Goal: Transaction & Acquisition: Purchase product/service

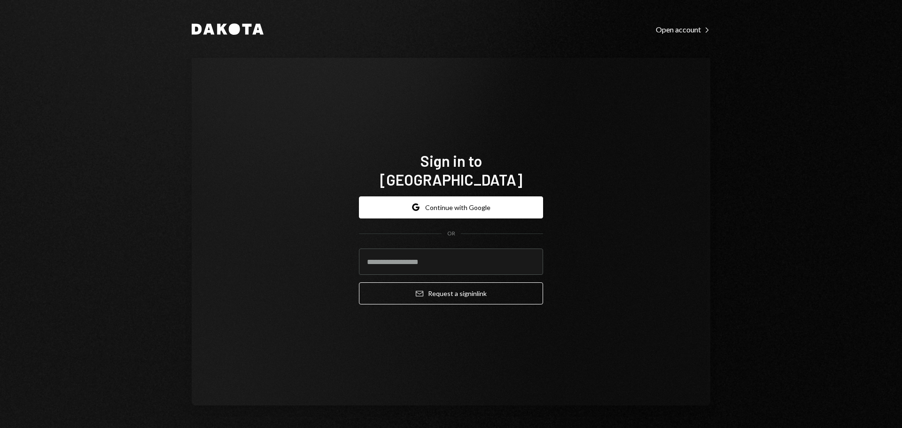
type input "**********"
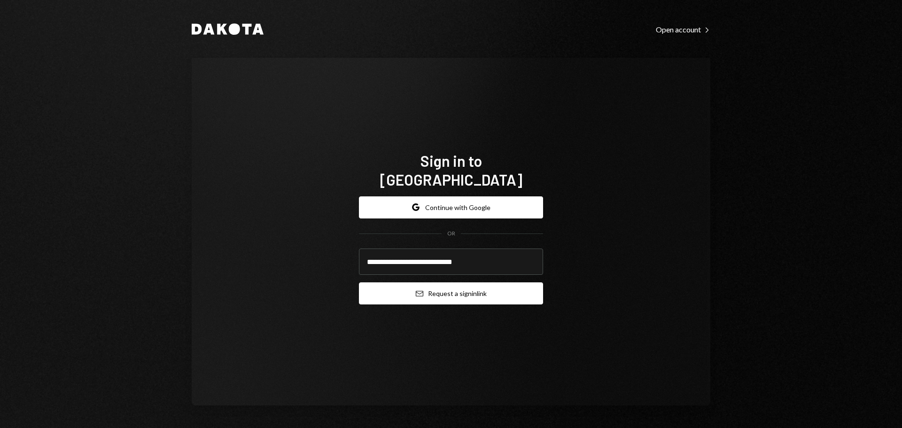
click at [426, 289] on button "Email Request a sign in link" at bounding box center [451, 293] width 184 height 22
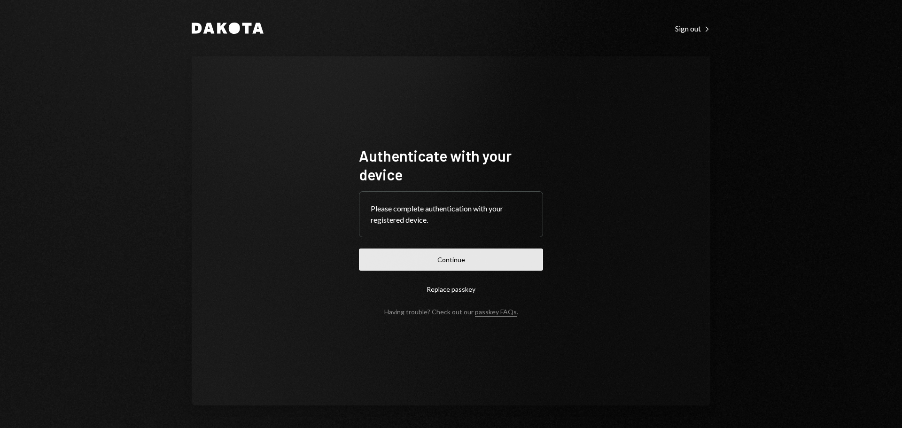
click at [449, 259] on button "Continue" at bounding box center [451, 260] width 184 height 22
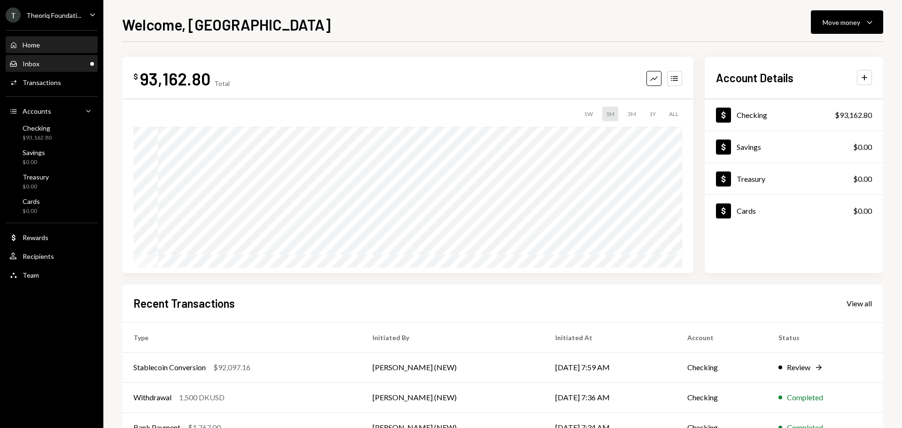
click at [78, 65] on div "Inbox Inbox" at bounding box center [51, 64] width 85 height 8
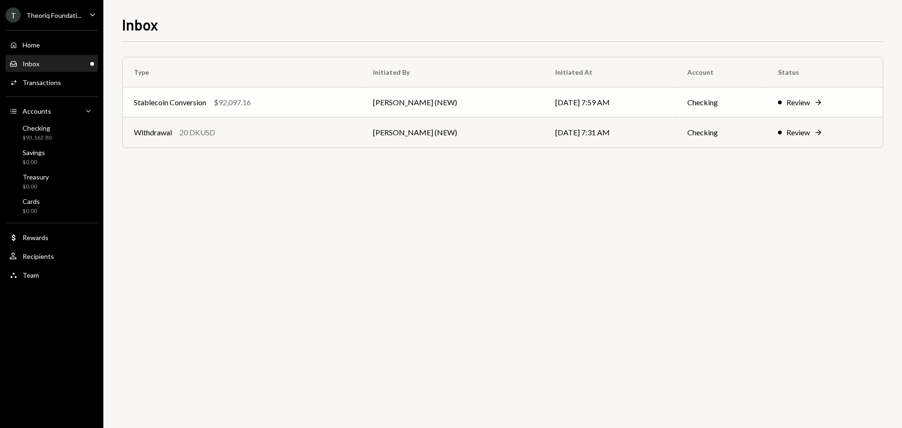
click at [197, 97] on div "Stablecoin Conversion" at bounding box center [170, 102] width 72 height 11
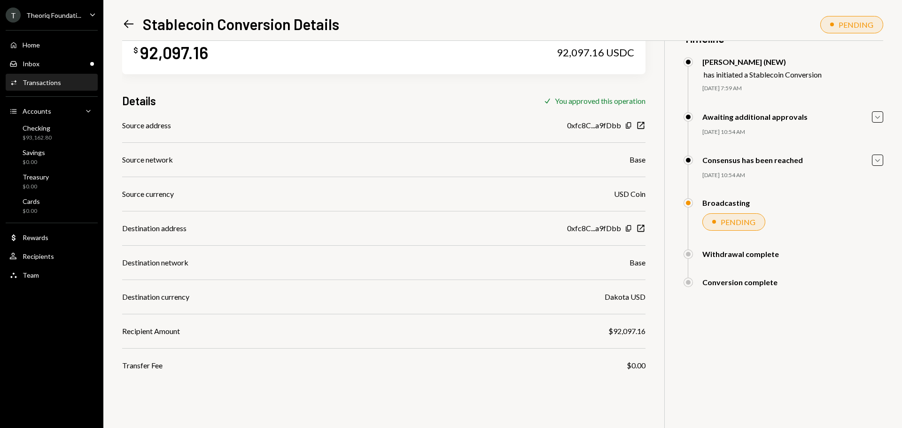
scroll to position [41, 0]
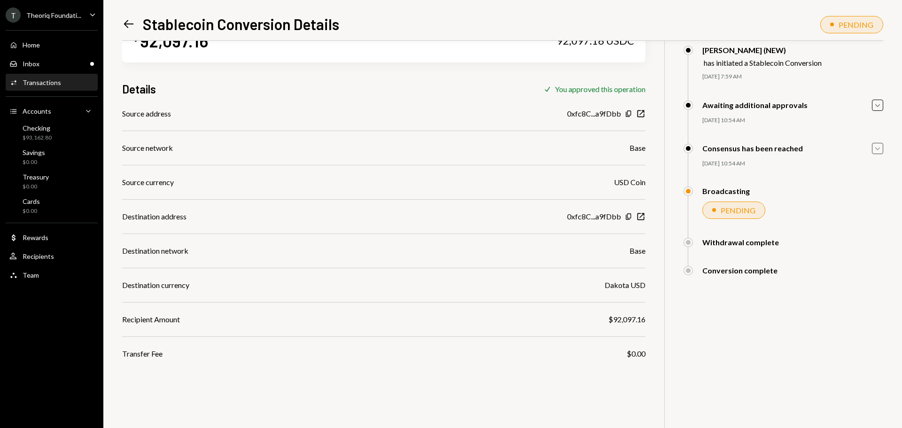
click at [880, 148] on icon "Caret Down" at bounding box center [878, 148] width 10 height 10
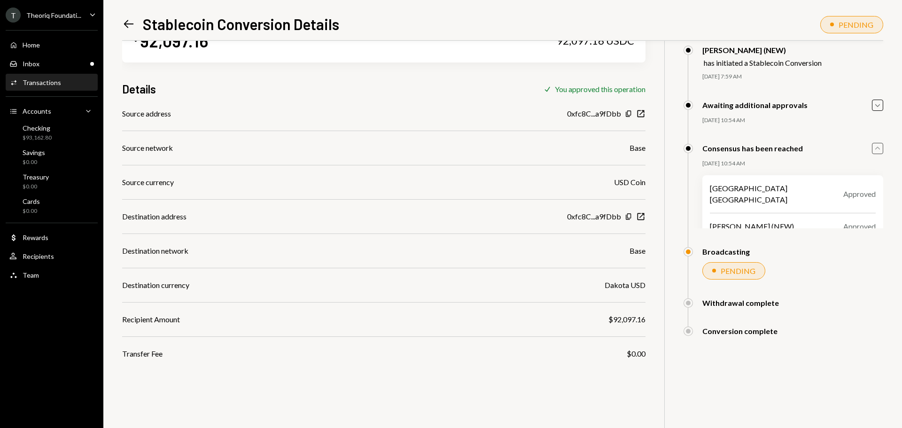
click at [880, 148] on icon "Caret Up" at bounding box center [878, 148] width 10 height 10
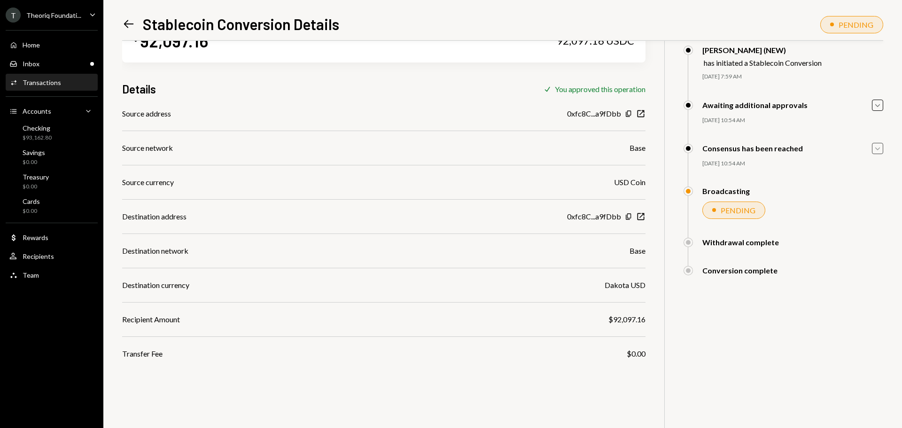
click at [730, 211] on div "PENDING" at bounding box center [738, 210] width 35 height 9
click at [726, 195] on div "Broadcasting" at bounding box center [717, 191] width 66 height 9
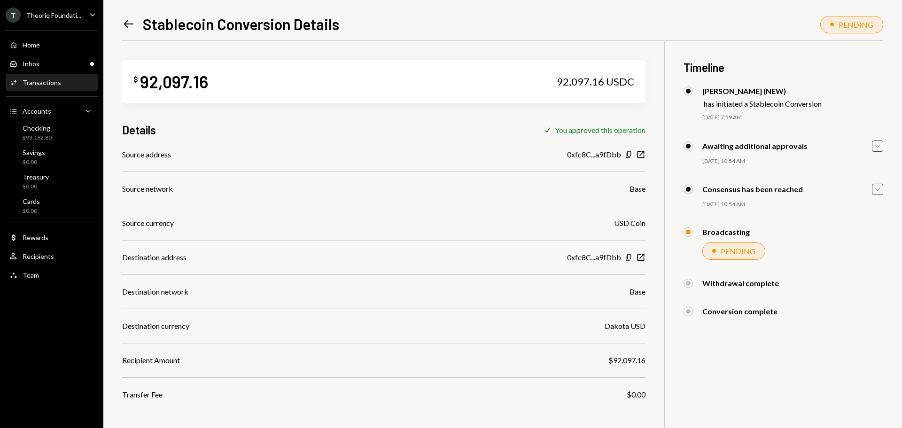
click at [880, 148] on icon "Caret Down" at bounding box center [878, 146] width 10 height 10
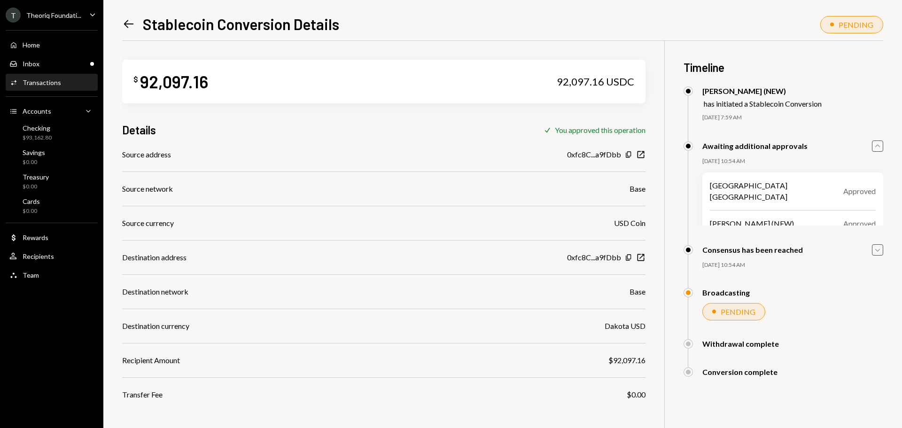
click at [880, 148] on icon "Caret Up" at bounding box center [878, 146] width 10 height 10
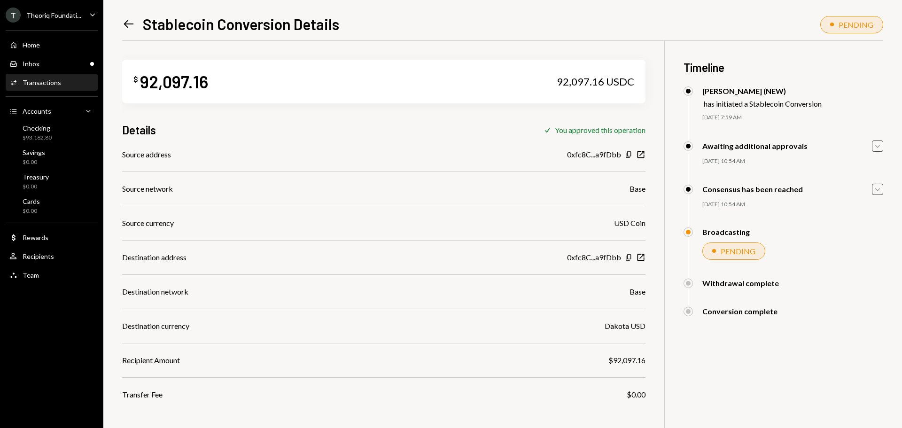
click at [39, 16] on div "Theoriq Foundati..." at bounding box center [53, 15] width 55 height 8
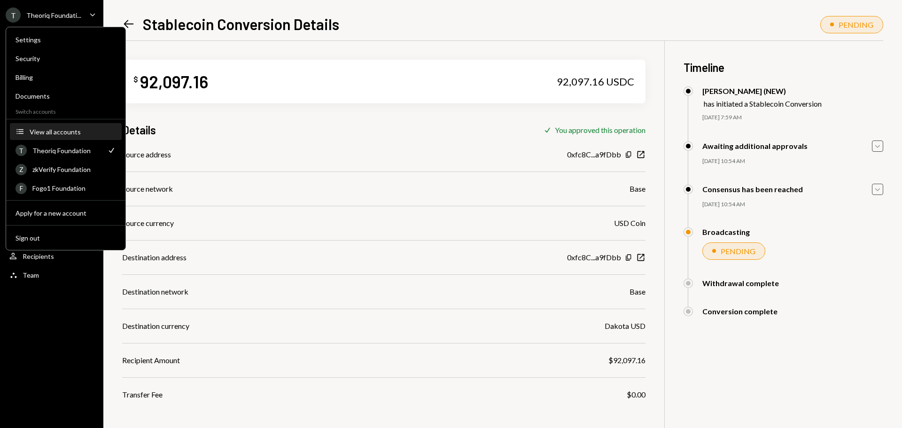
click at [67, 132] on div "View all accounts" at bounding box center [73, 132] width 86 height 8
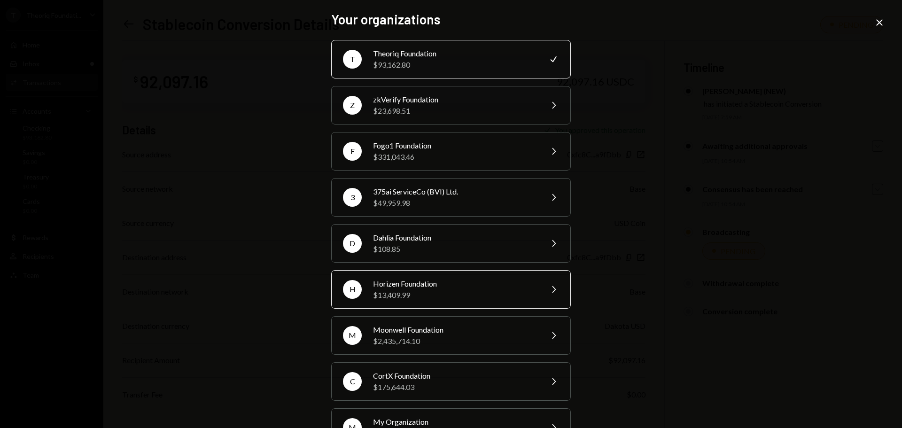
click at [418, 292] on div "$13,409.99" at bounding box center [455, 294] width 164 height 11
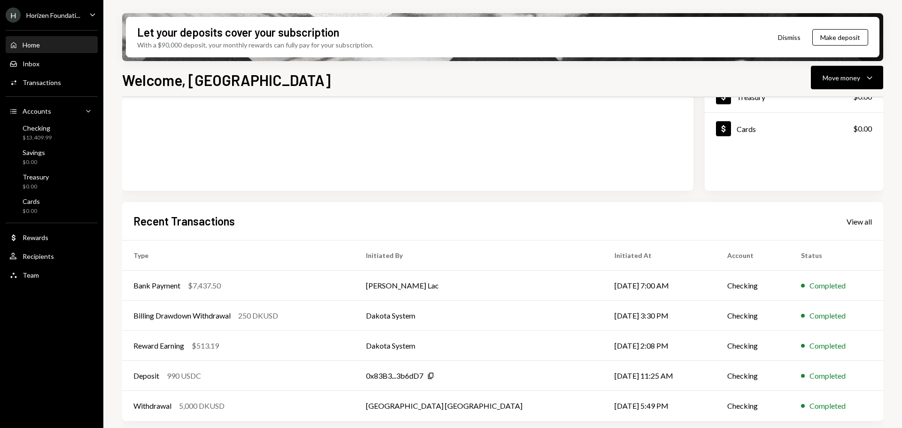
scroll to position [139, 0]
click at [859, 220] on div "View all" at bounding box center [859, 220] width 25 height 9
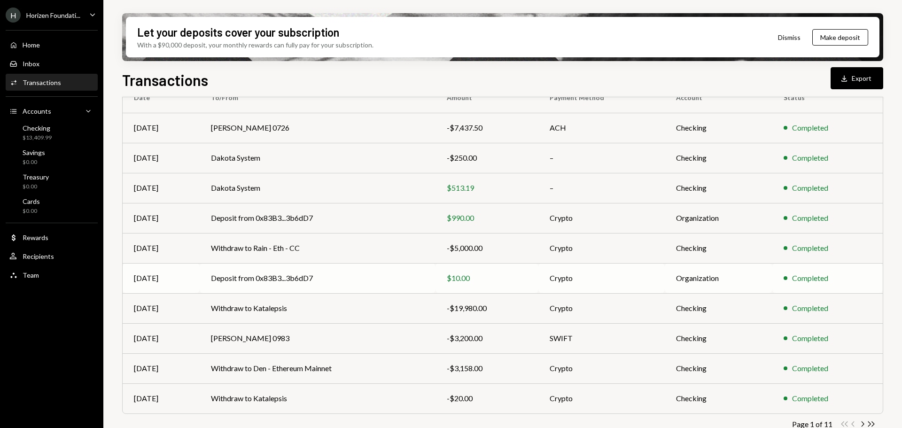
scroll to position [107, 0]
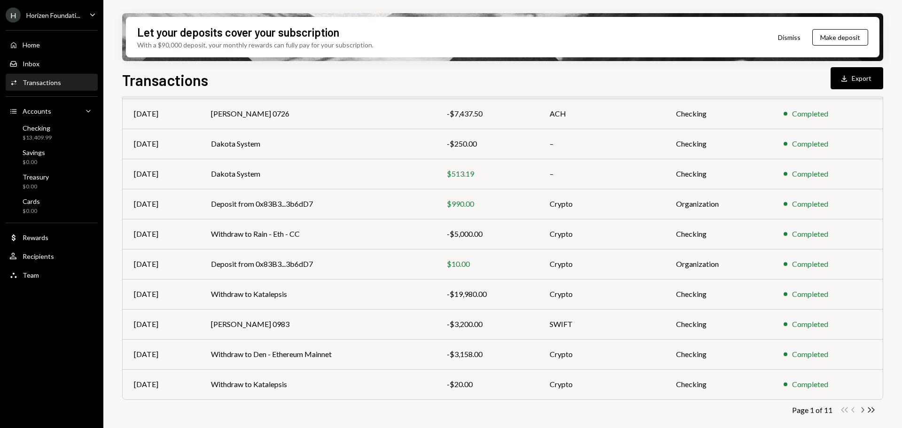
click at [861, 412] on icon "Chevron Right" at bounding box center [862, 410] width 9 height 9
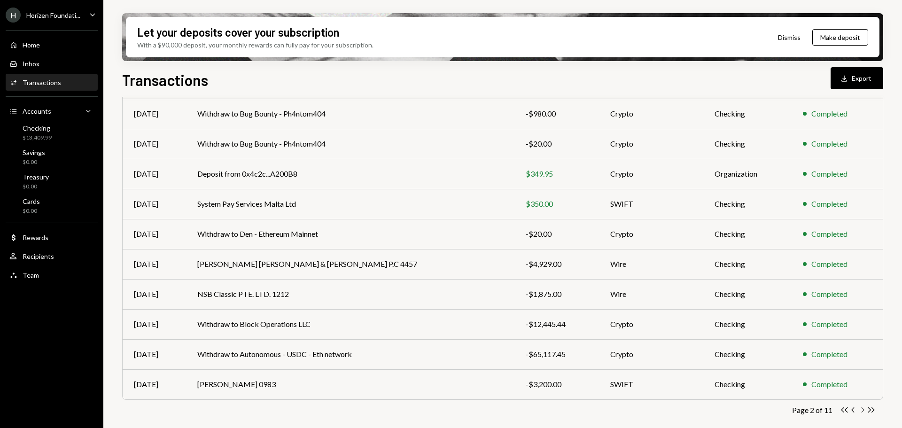
click at [865, 411] on icon "Chevron Right" at bounding box center [862, 410] width 9 height 9
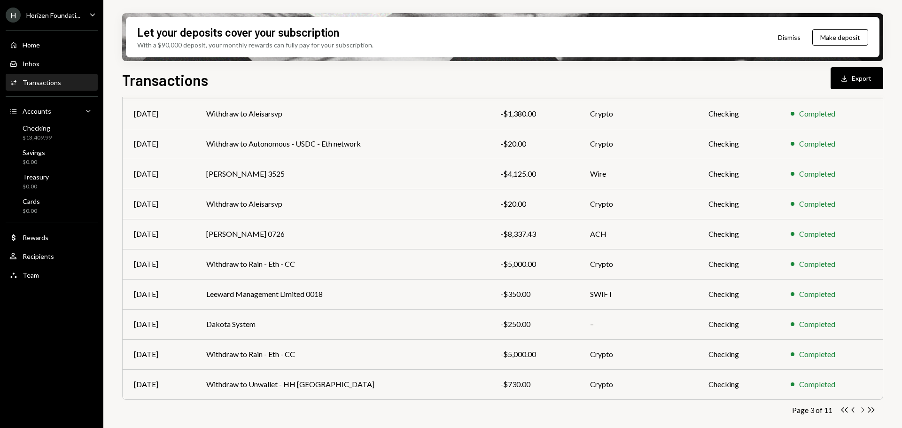
click at [863, 410] on icon "Chevron Right" at bounding box center [862, 410] width 9 height 9
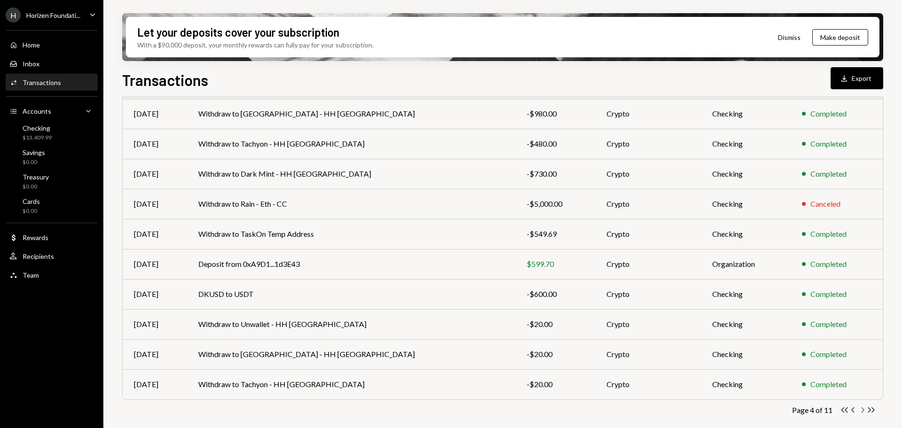
click at [862, 409] on icon "Chevron Right" at bounding box center [862, 410] width 9 height 9
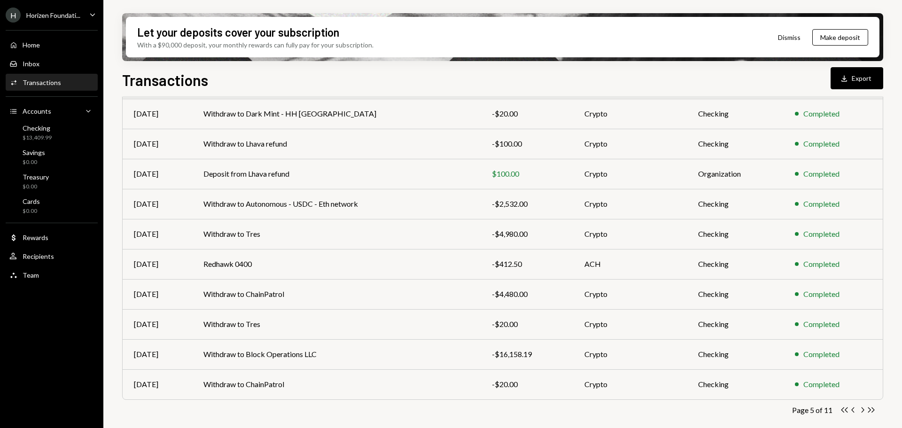
click at [862, 409] on icon "Chevron Right" at bounding box center [862, 410] width 9 height 9
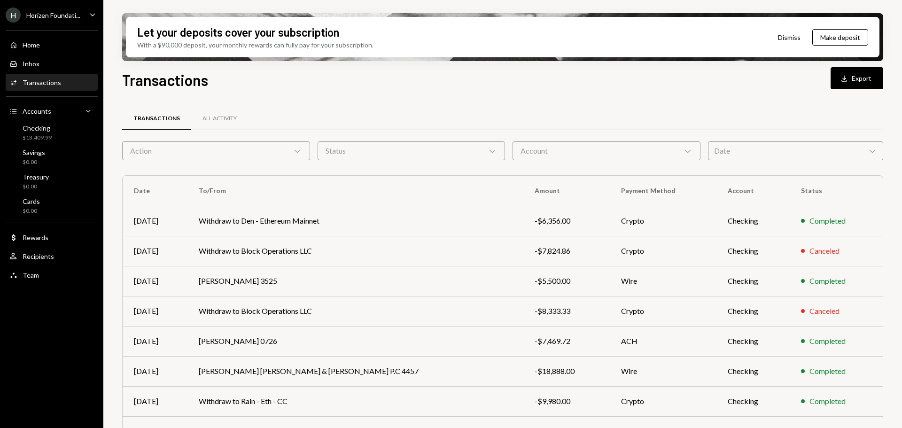
click at [862, 409] on td "Completed" at bounding box center [836, 401] width 93 height 30
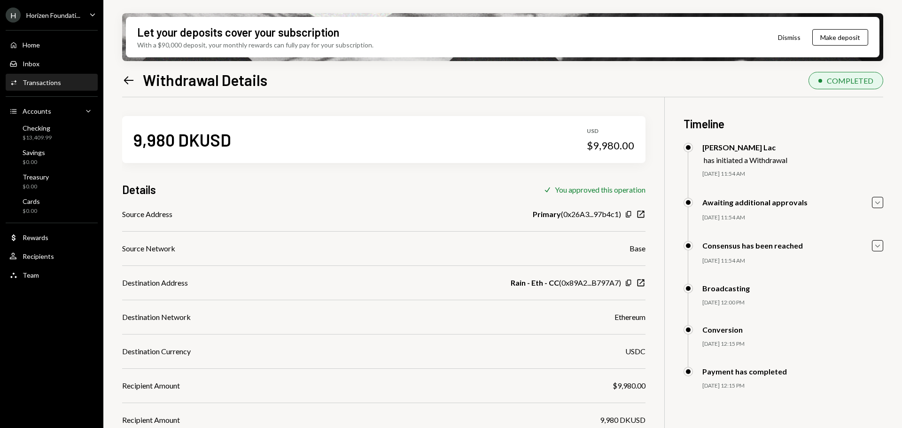
click at [132, 78] on icon "Left Arrow" at bounding box center [128, 80] width 13 height 13
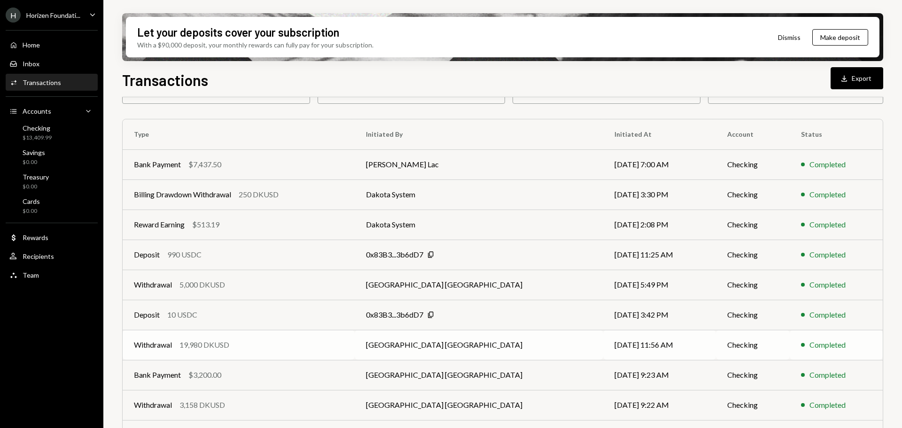
scroll to position [107, 0]
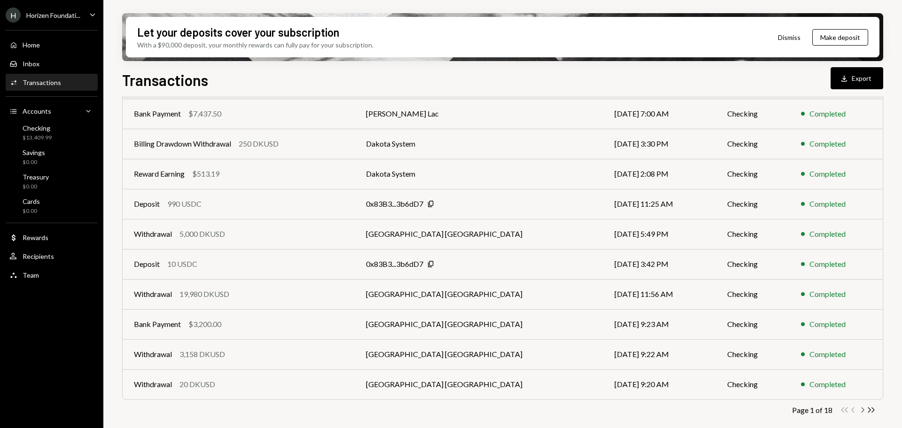
click at [860, 409] on icon "Chevron Right" at bounding box center [862, 410] width 9 height 9
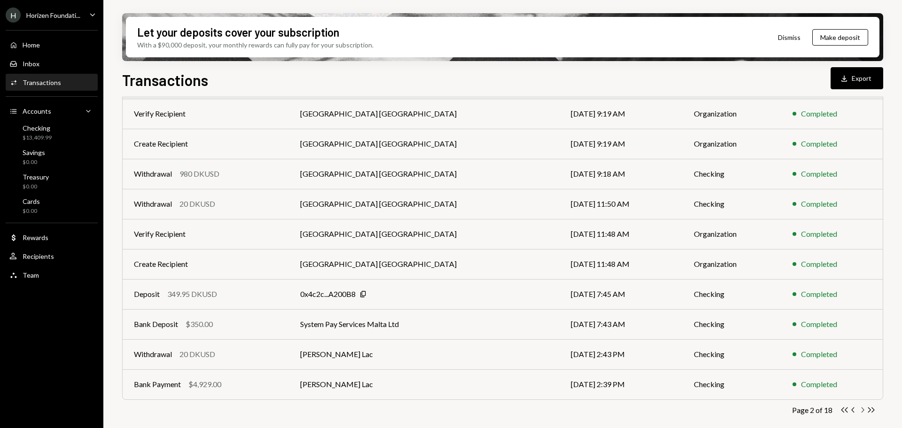
click at [863, 412] on icon "button" at bounding box center [863, 409] width 3 height 5
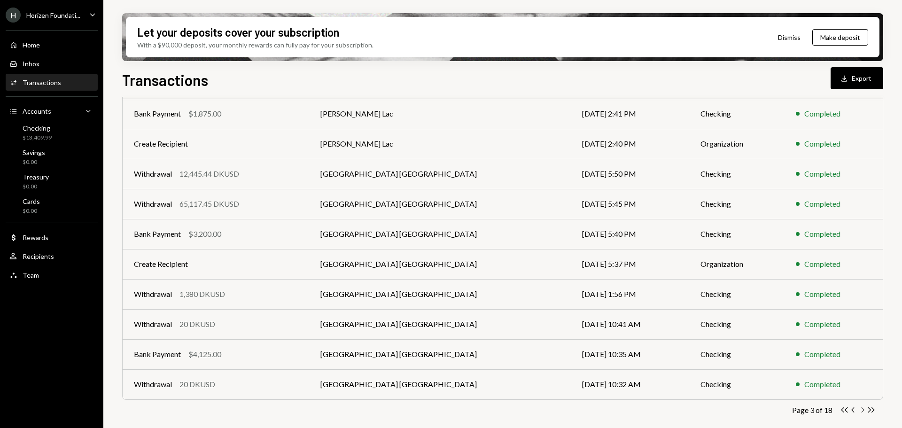
click at [864, 411] on icon "Chevron Right" at bounding box center [862, 410] width 9 height 9
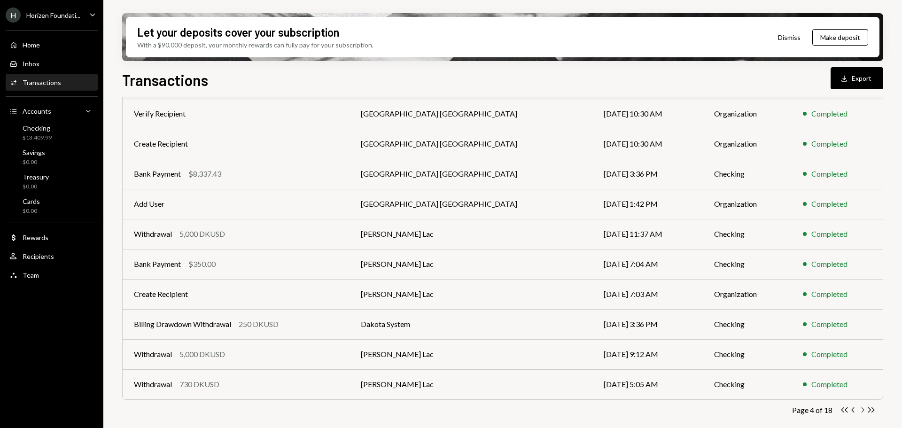
click at [864, 413] on icon "Chevron Right" at bounding box center [862, 410] width 9 height 9
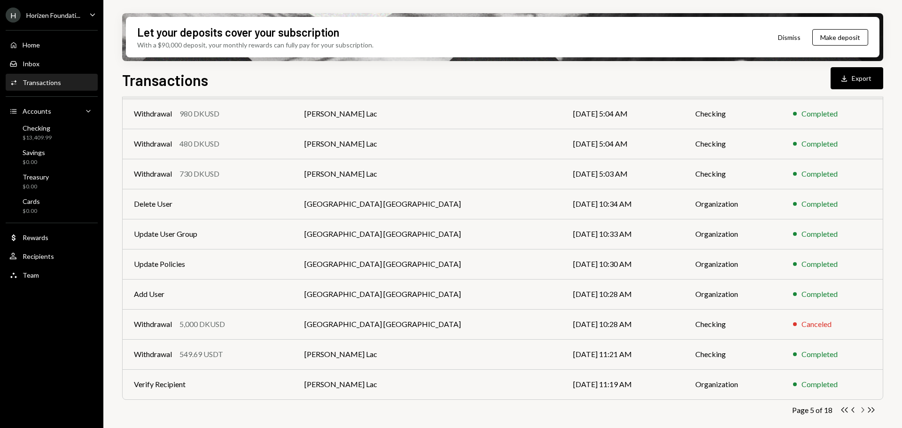
click at [862, 414] on icon "Chevron Right" at bounding box center [862, 410] width 9 height 9
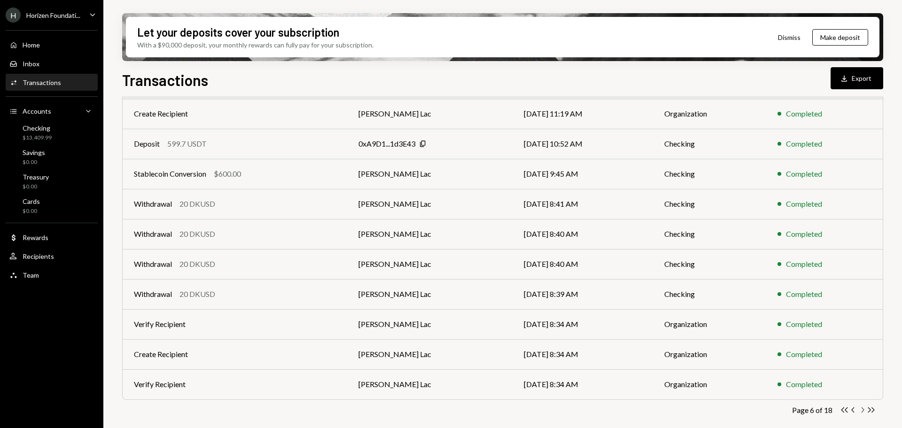
click at [863, 409] on icon "button" at bounding box center [863, 409] width 3 height 5
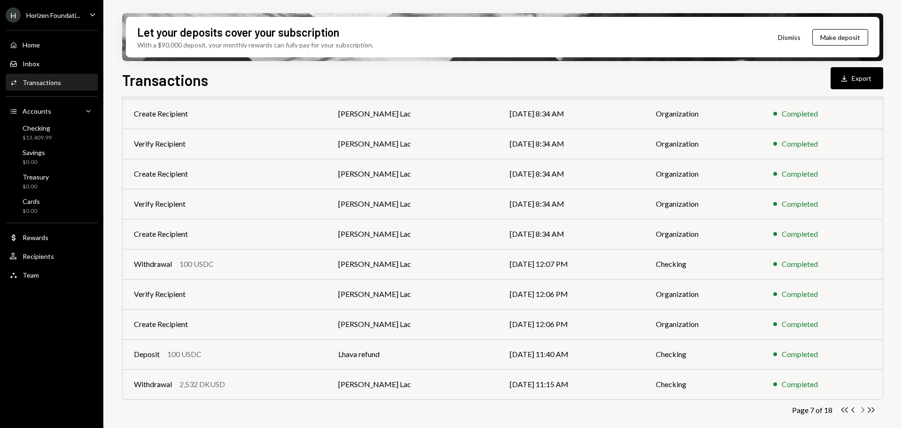
click at [864, 412] on icon "Chevron Right" at bounding box center [862, 410] width 9 height 9
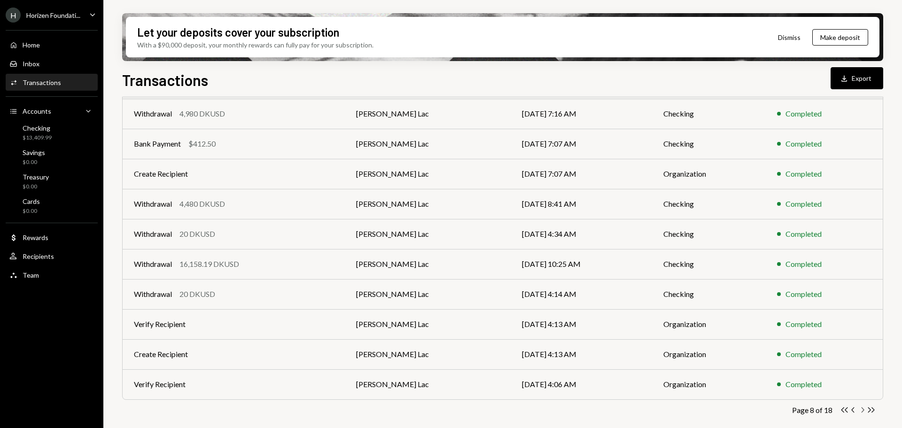
click at [863, 411] on icon "Chevron Right" at bounding box center [862, 410] width 9 height 9
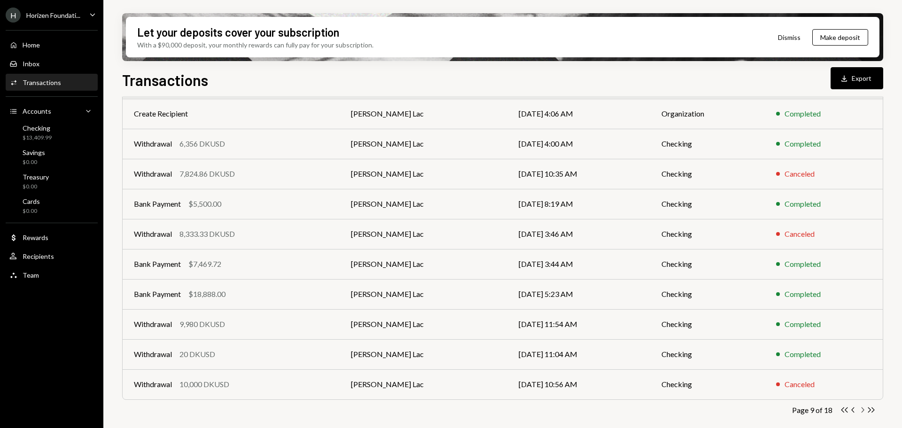
click at [863, 412] on icon "button" at bounding box center [863, 409] width 3 height 5
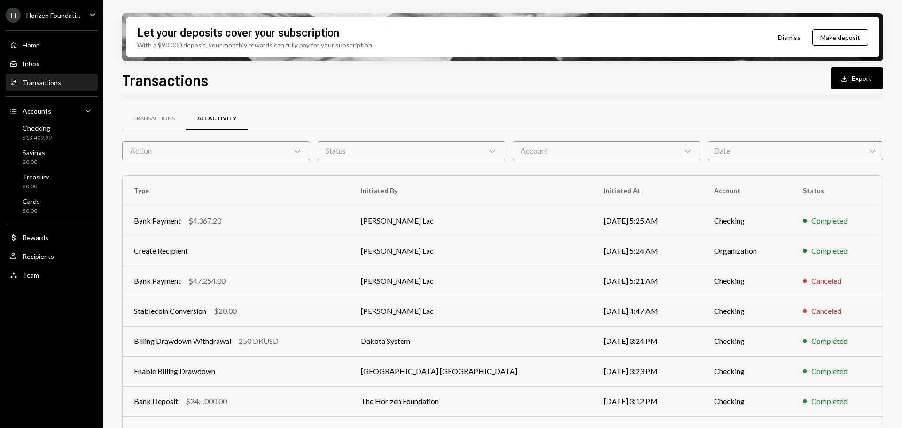
scroll to position [0, 0]
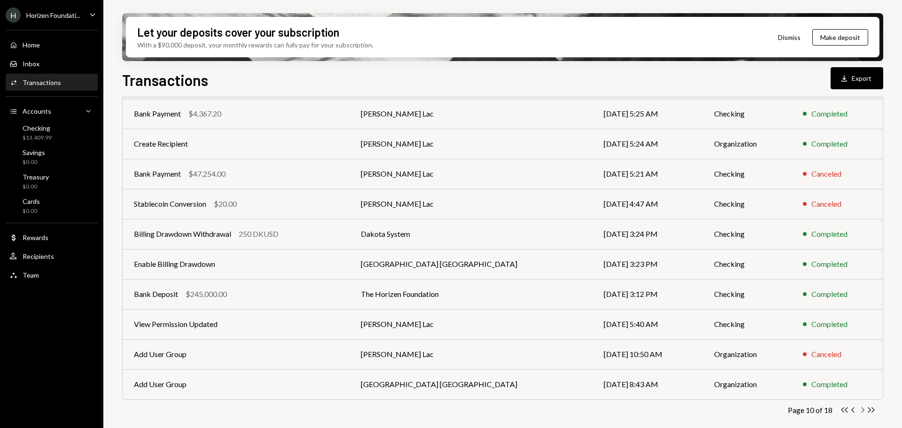
click at [863, 412] on icon "button" at bounding box center [863, 409] width 3 height 5
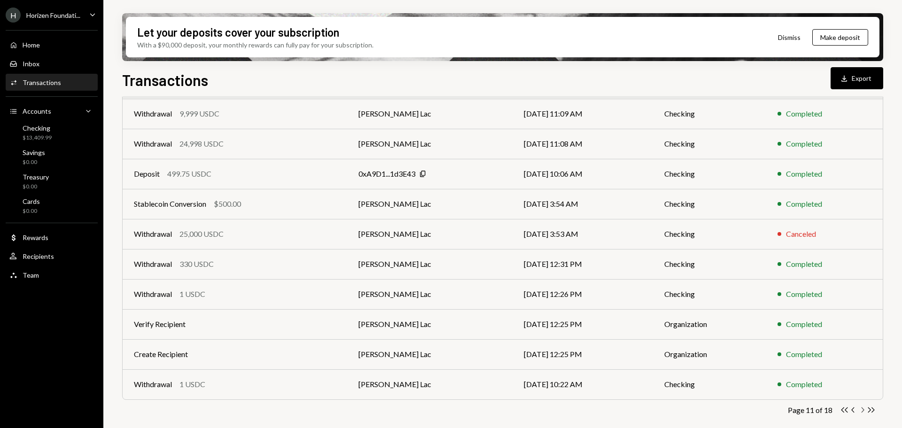
click at [862, 412] on icon "button" at bounding box center [863, 409] width 3 height 5
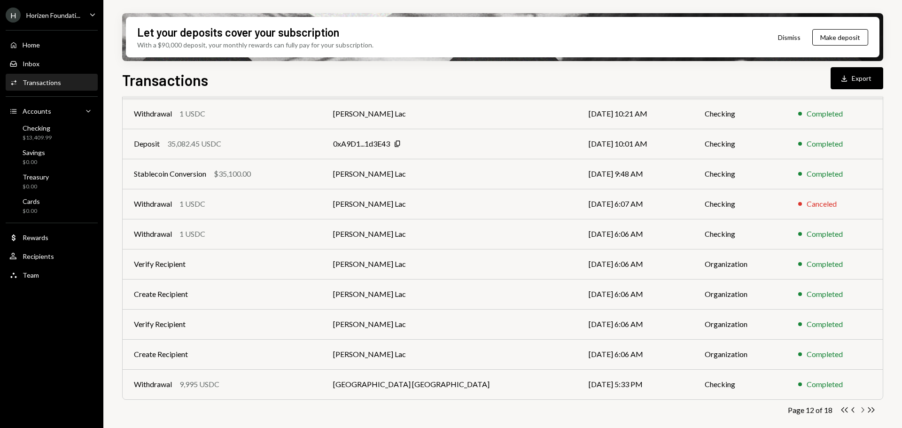
click at [863, 412] on icon "button" at bounding box center [863, 409] width 3 height 5
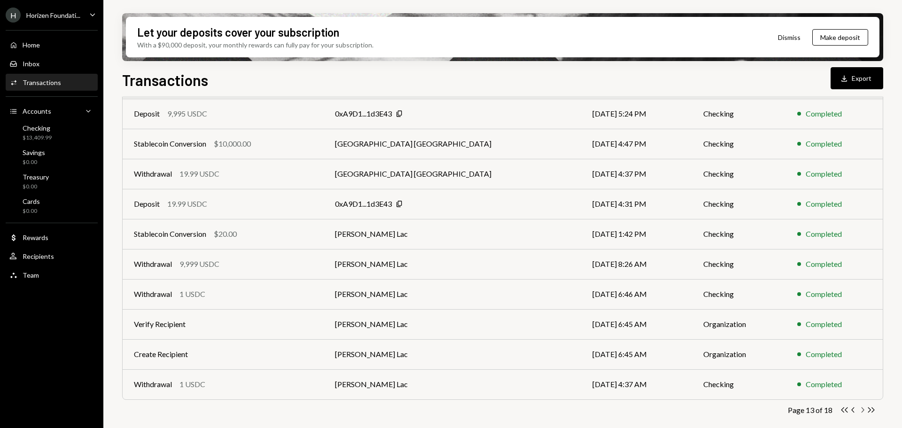
click at [862, 410] on icon "Chevron Right" at bounding box center [862, 410] width 9 height 9
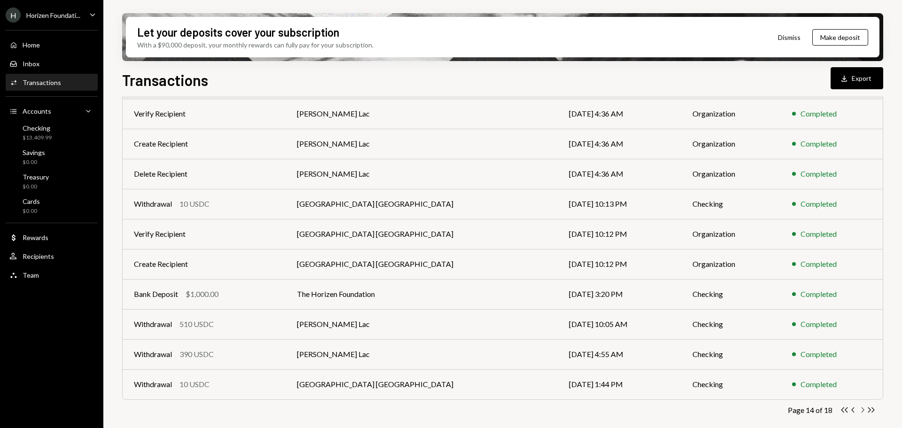
click at [864, 411] on icon "button" at bounding box center [863, 409] width 3 height 5
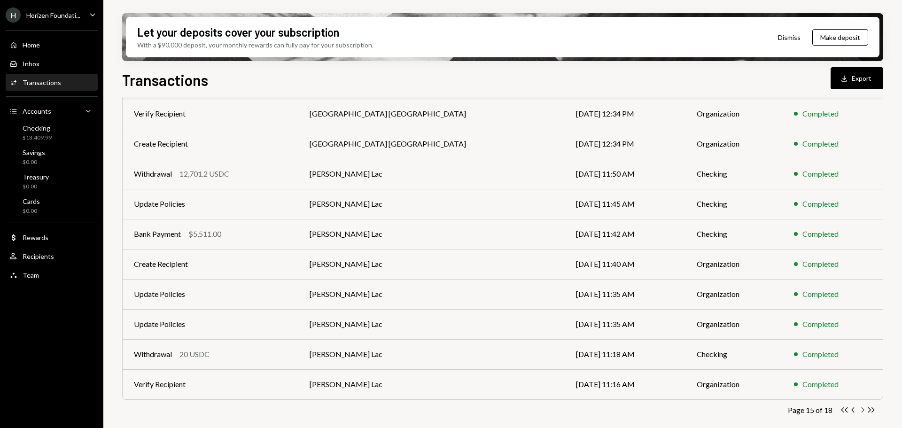
click at [862, 411] on icon "Chevron Right" at bounding box center [862, 410] width 9 height 9
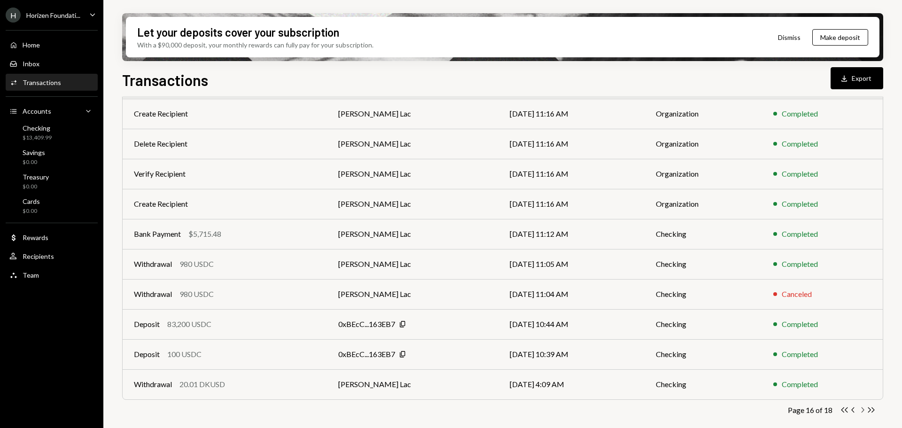
click at [860, 412] on icon "Chevron Right" at bounding box center [862, 410] width 9 height 9
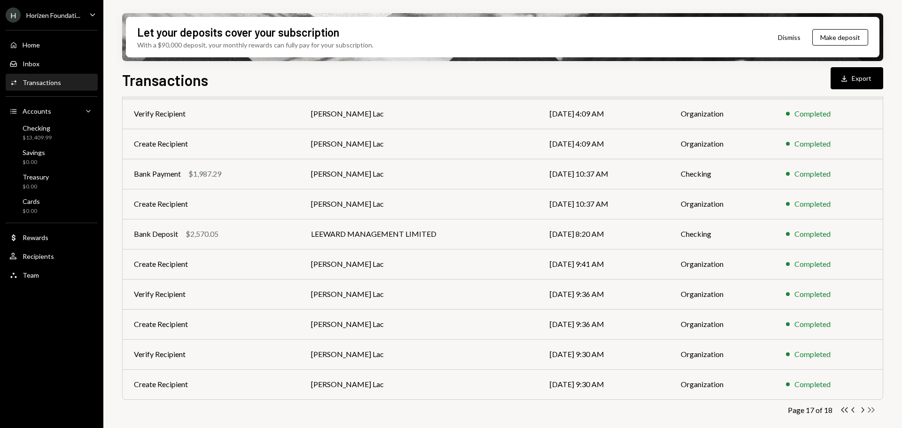
click at [870, 409] on icon "button" at bounding box center [871, 409] width 7 height 5
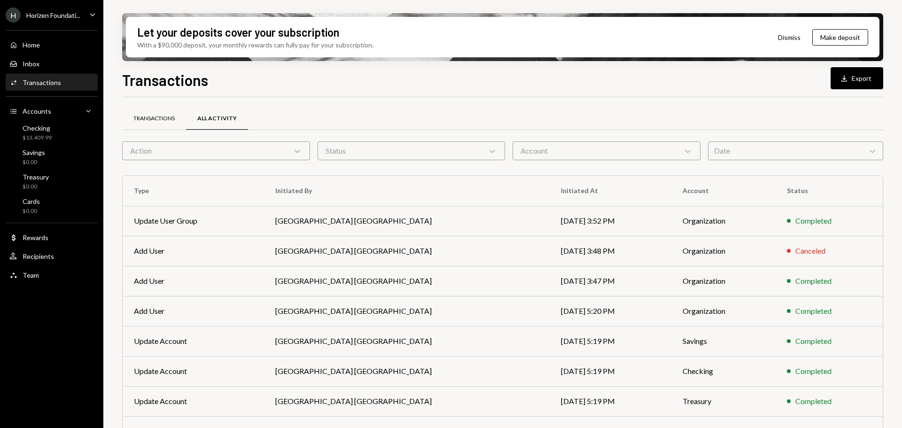
click at [155, 122] on div "Transactions" at bounding box center [153, 119] width 41 height 8
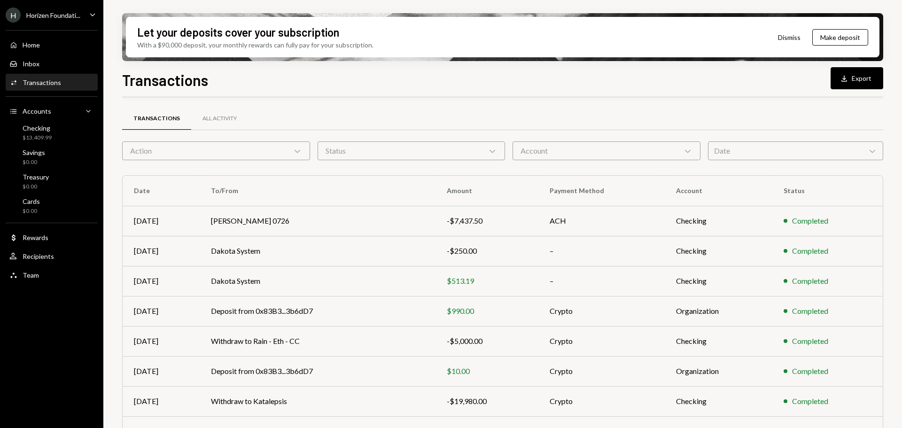
scroll to position [107, 0]
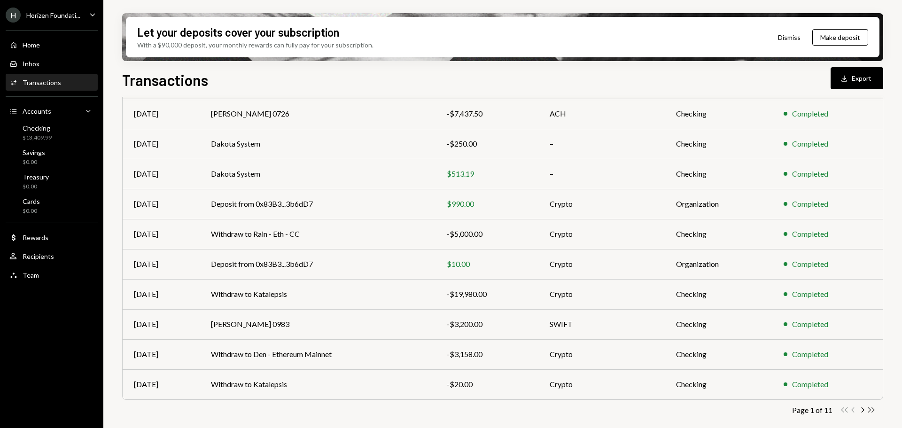
click at [872, 408] on icon "Double Arrow Right" at bounding box center [871, 410] width 9 height 9
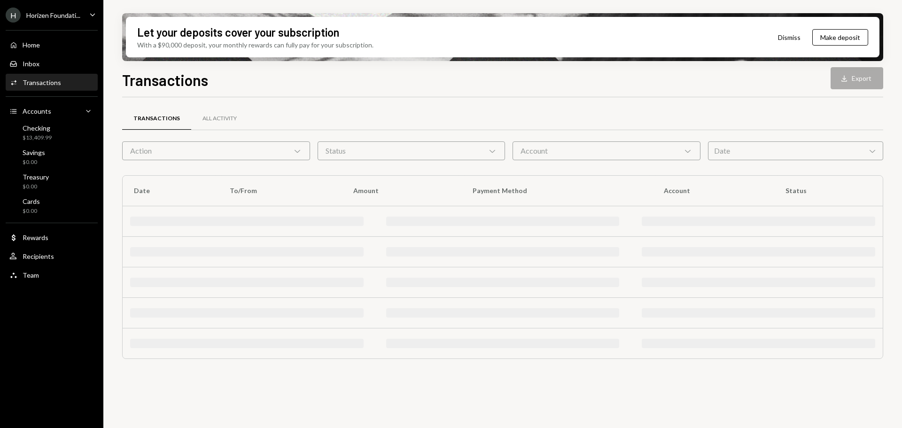
scroll to position [0, 0]
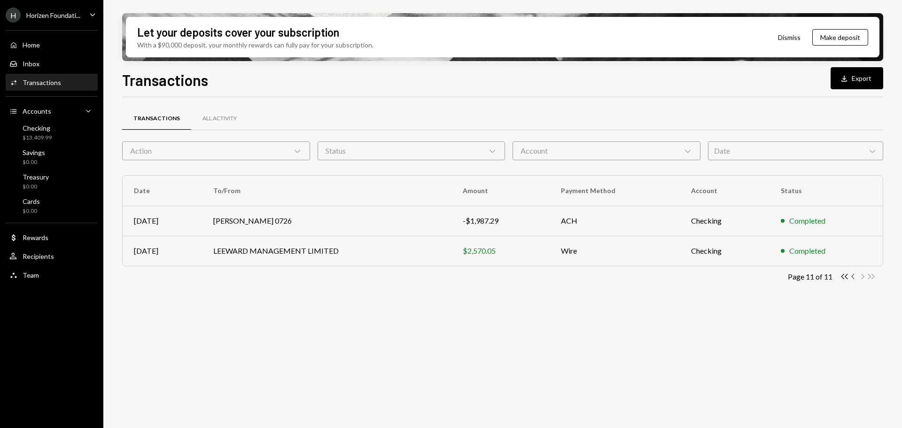
click at [852, 277] on icon "button" at bounding box center [853, 276] width 3 height 5
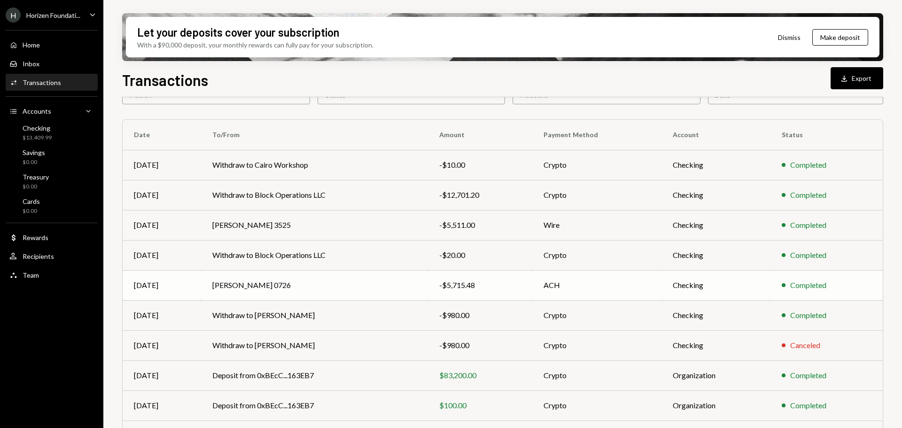
scroll to position [107, 0]
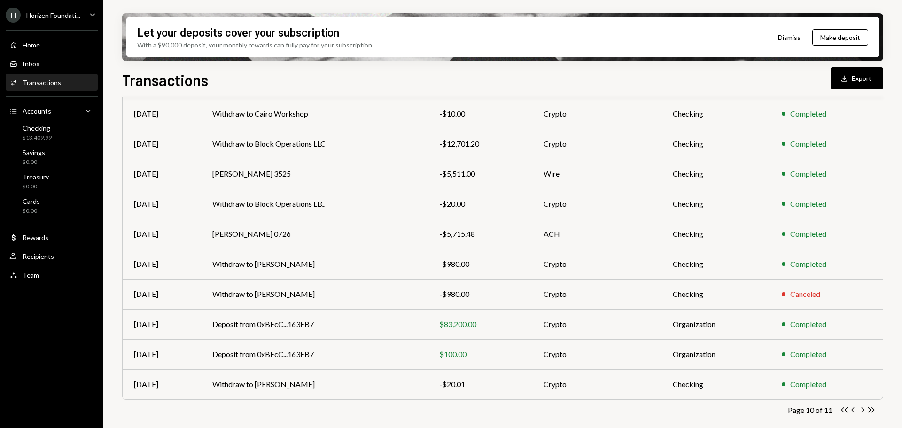
click at [45, 15] on div "Horizen Foundati..." at bounding box center [53, 15] width 54 height 8
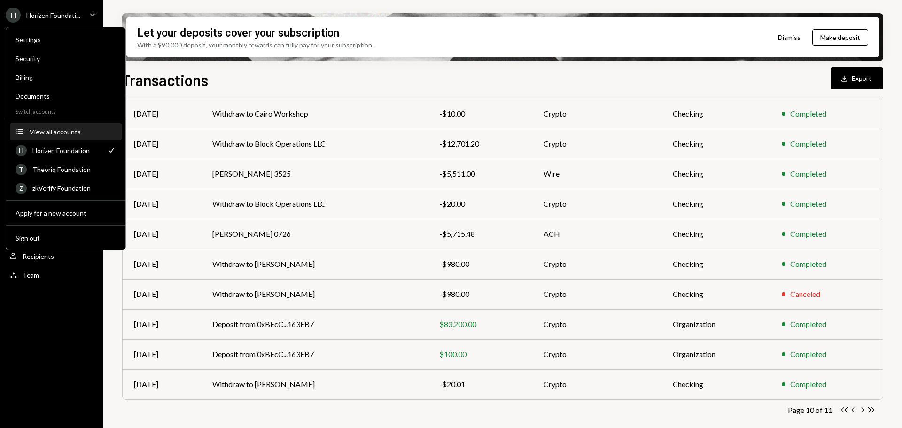
click at [68, 128] on div "View all accounts" at bounding box center [73, 132] width 86 height 8
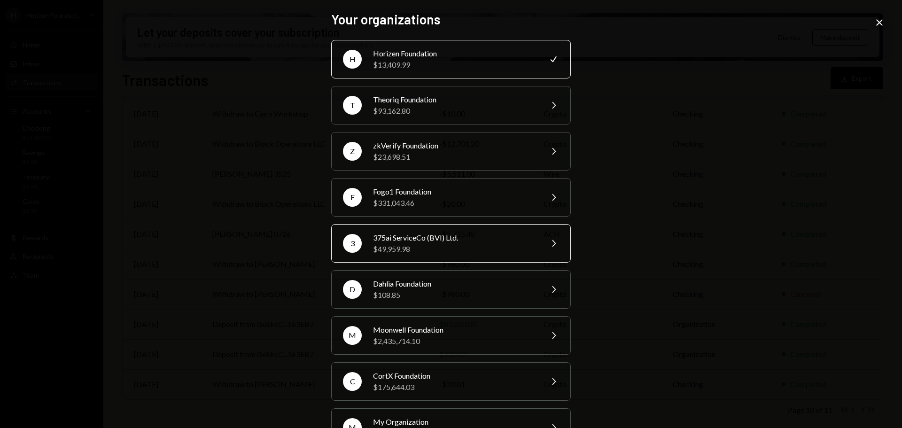
click at [426, 251] on div "$49,959.98" at bounding box center [455, 248] width 164 height 11
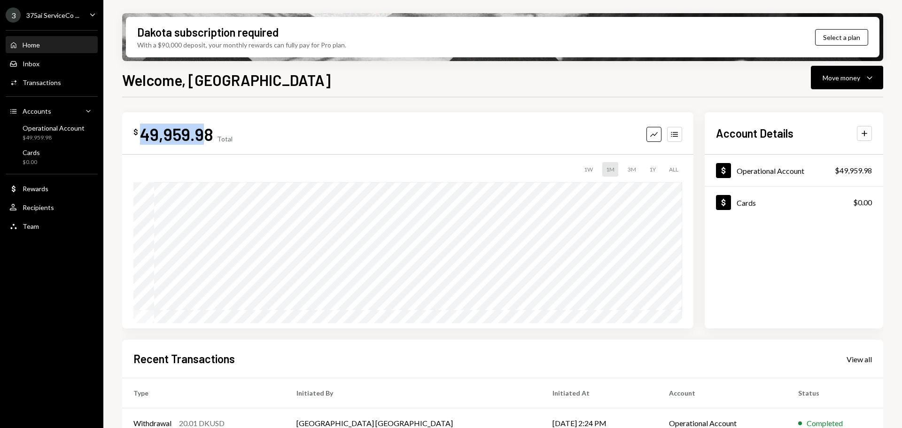
drag, startPoint x: 141, startPoint y: 138, endPoint x: 207, endPoint y: 132, distance: 66.1
click at [207, 132] on div "49,959.98" at bounding box center [176, 134] width 73 height 21
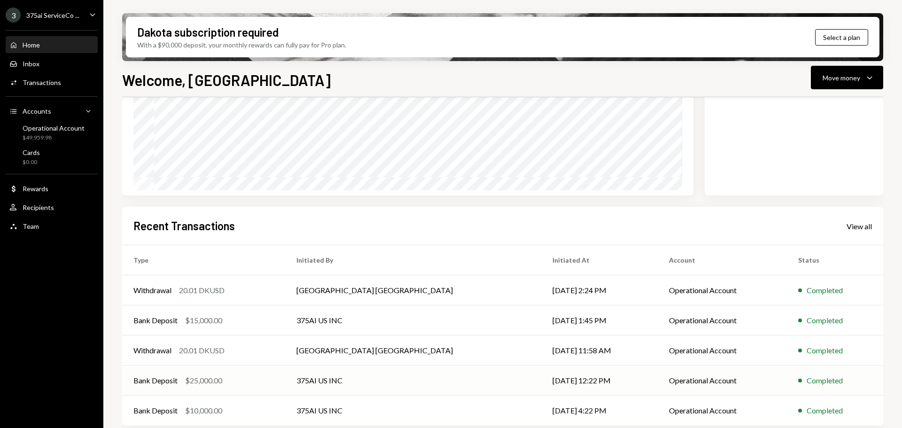
scroll to position [139, 0]
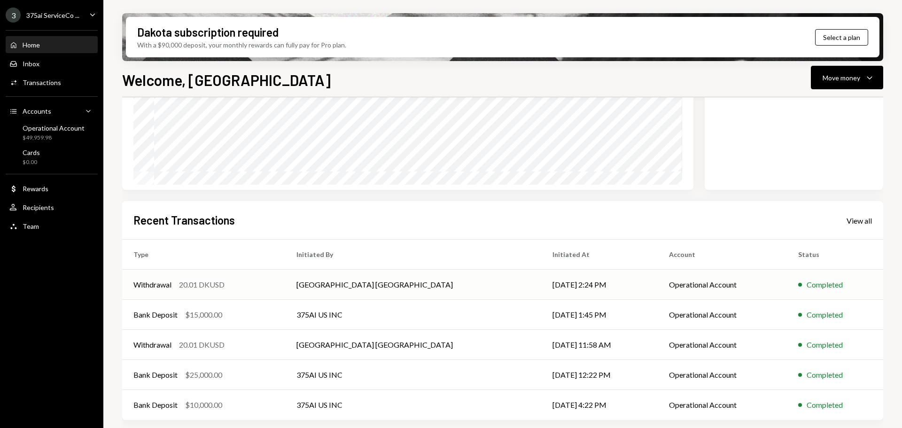
click at [205, 284] on div "20.01 DKUSD" at bounding box center [202, 284] width 46 height 11
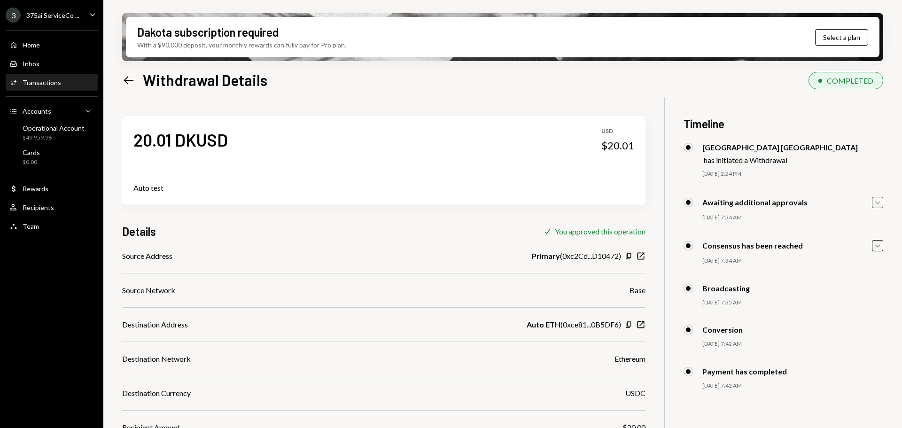
click at [875, 202] on icon "Caret Down" at bounding box center [878, 202] width 10 height 10
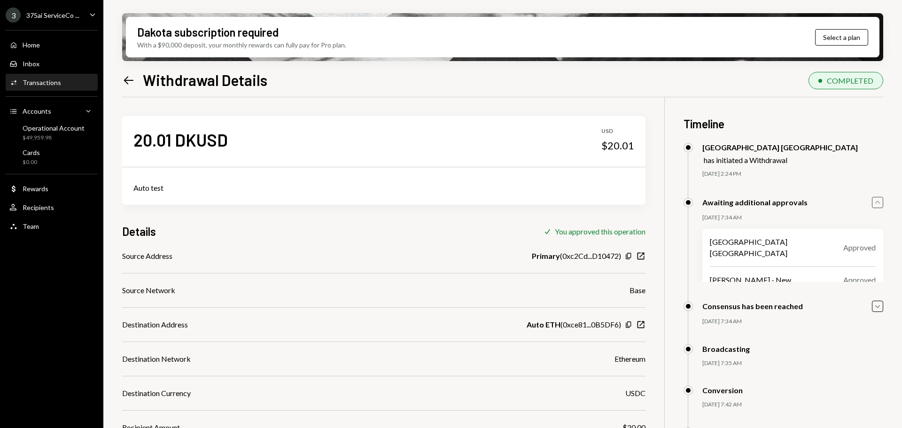
click at [875, 202] on icon "Caret Up" at bounding box center [878, 202] width 10 height 10
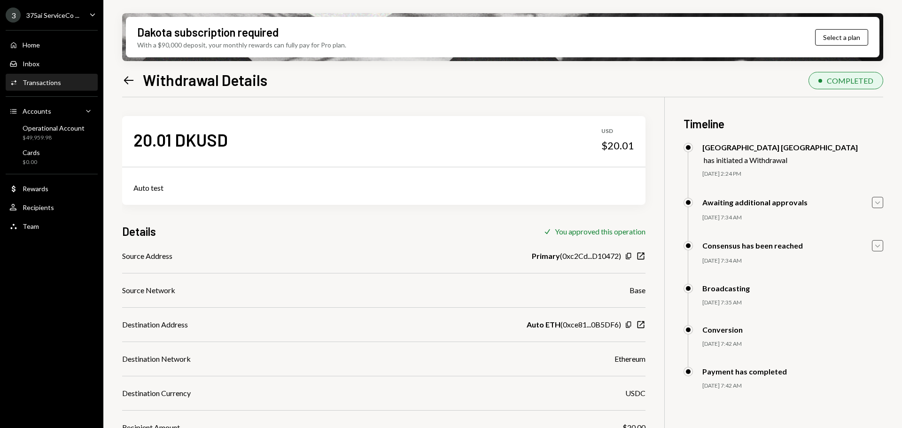
click at [875, 250] on icon "Caret Down" at bounding box center [878, 246] width 10 height 10
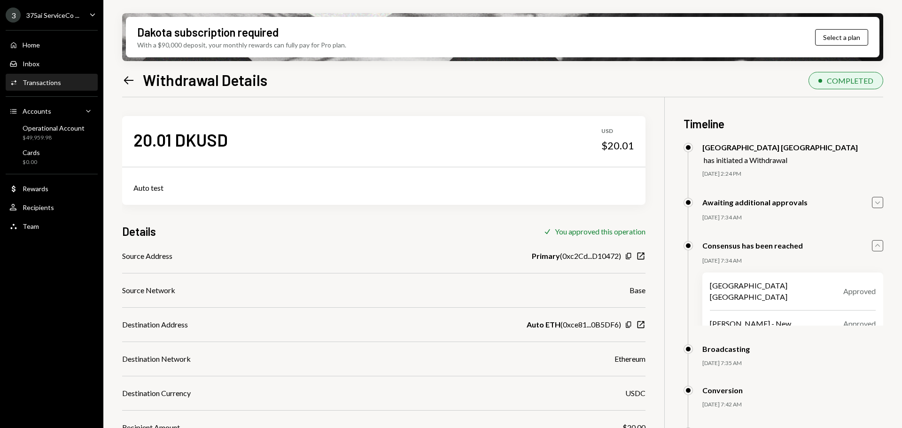
click at [879, 248] on icon "Caret Up" at bounding box center [878, 246] width 10 height 10
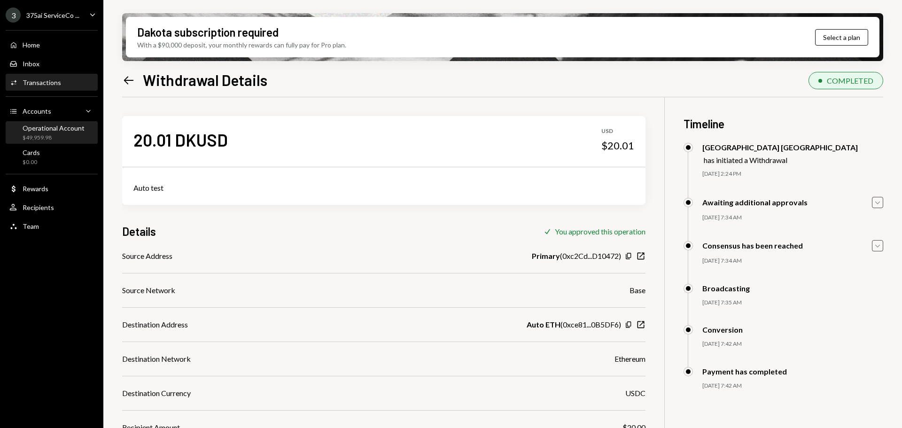
click at [59, 134] on div "$49,959.98" at bounding box center [54, 138] width 62 height 8
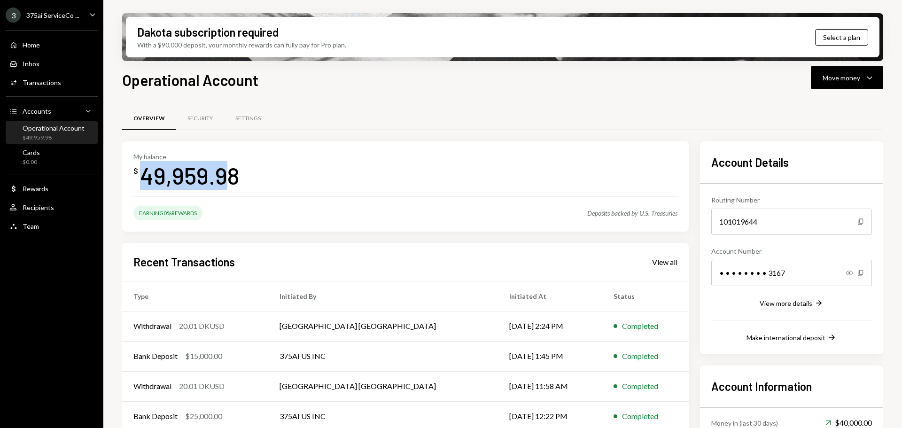
drag, startPoint x: 144, startPoint y: 180, endPoint x: 226, endPoint y: 179, distance: 81.8
click at [226, 179] on div "49,959.98" at bounding box center [190, 176] width 100 height 30
click at [79, 369] on div "3 375ai ServiceCo ... Caret Down Home Home Inbox Inbox Activities Transactions …" at bounding box center [51, 214] width 103 height 428
drag, startPoint x: 146, startPoint y: 176, endPoint x: 225, endPoint y: 176, distance: 78.9
click at [225, 176] on div "49,959.98" at bounding box center [190, 176] width 100 height 30
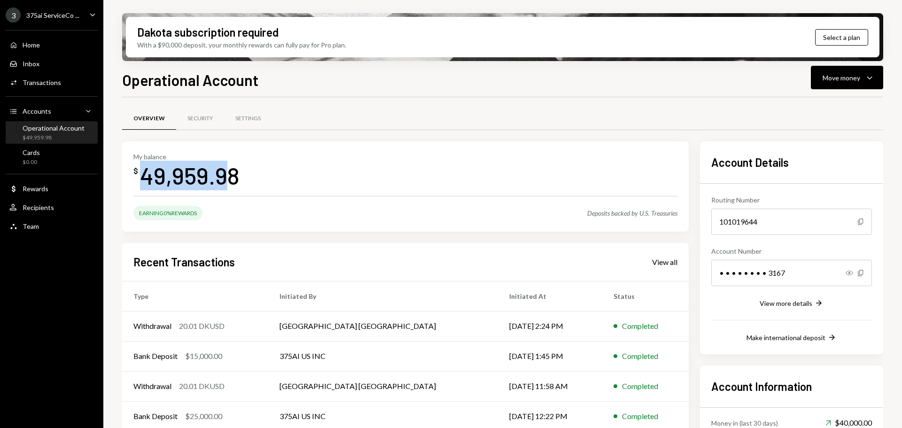
click at [199, 177] on div "49,959.98" at bounding box center [190, 176] width 100 height 30
click at [193, 177] on div "49,959.98" at bounding box center [190, 176] width 100 height 30
click at [838, 79] on div "Move money" at bounding box center [842, 78] width 38 height 10
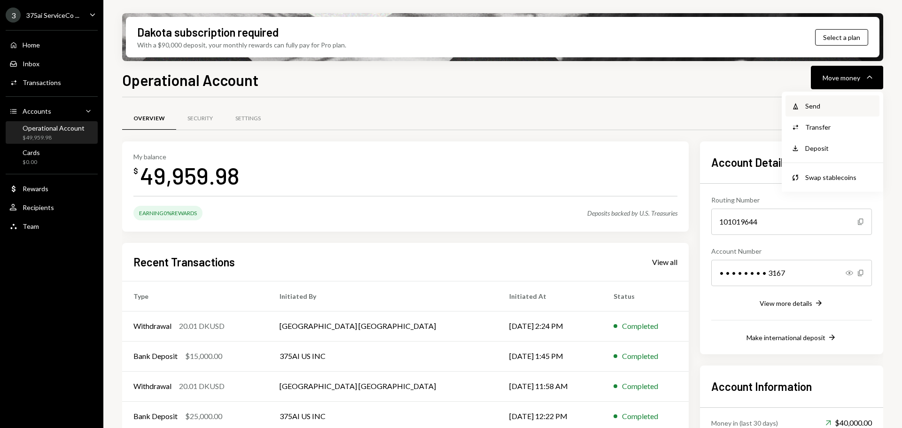
click at [829, 101] on div "Withdraw Send" at bounding box center [833, 105] width 94 height 21
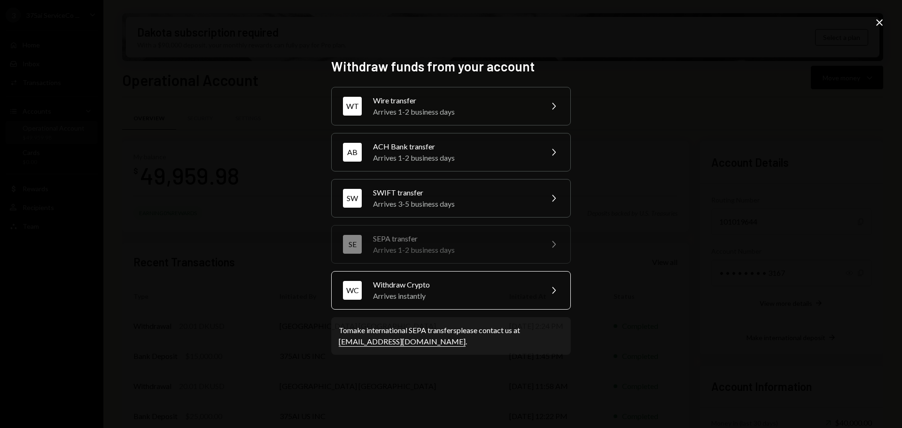
click at [396, 297] on div "Arrives instantly" at bounding box center [455, 295] width 164 height 11
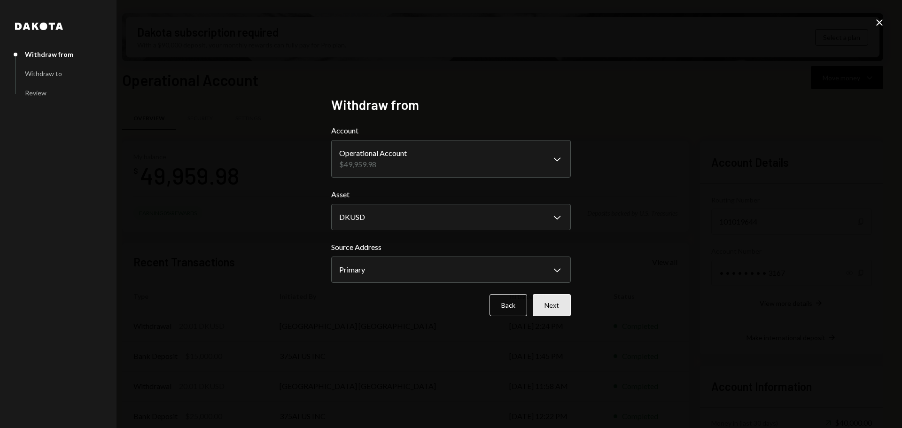
click at [555, 310] on button "Next" at bounding box center [552, 305] width 38 height 22
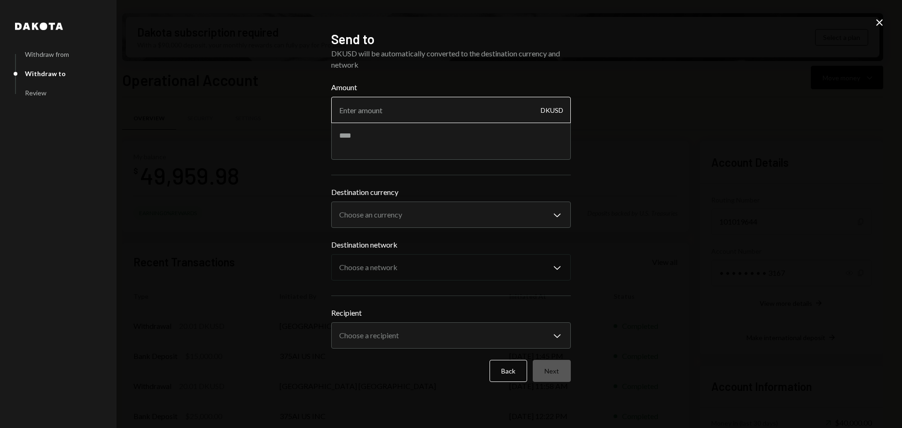
click at [358, 113] on input "Amount" at bounding box center [451, 110] width 240 height 26
type input "17"
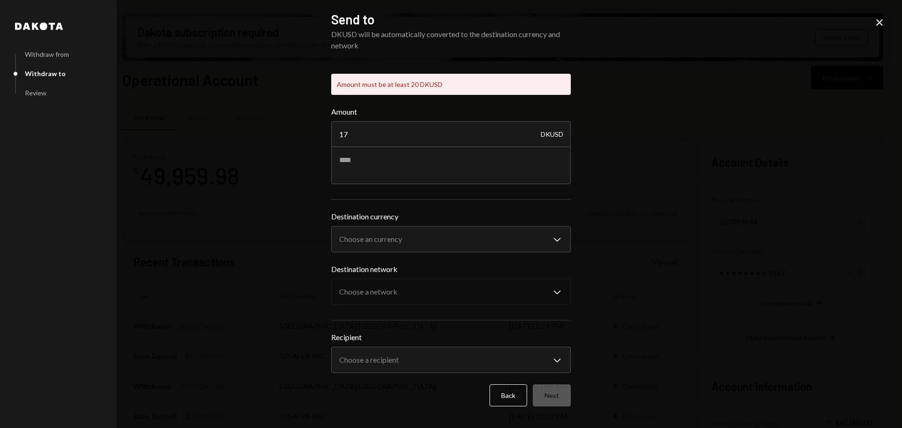
drag, startPoint x: 889, startPoint y: 21, endPoint x: 882, endPoint y: 20, distance: 7.1
click at [889, 21] on div "**********" at bounding box center [451, 214] width 902 height 428
click at [880, 20] on icon "Close" at bounding box center [879, 22] width 11 height 11
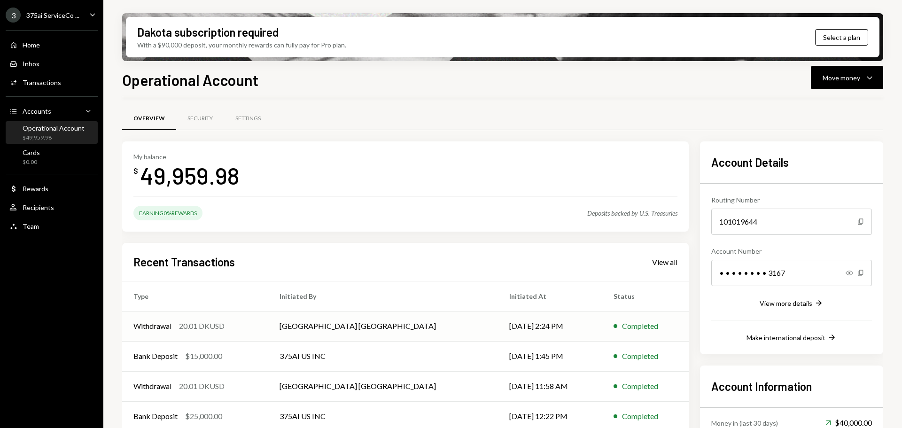
scroll to position [47, 0]
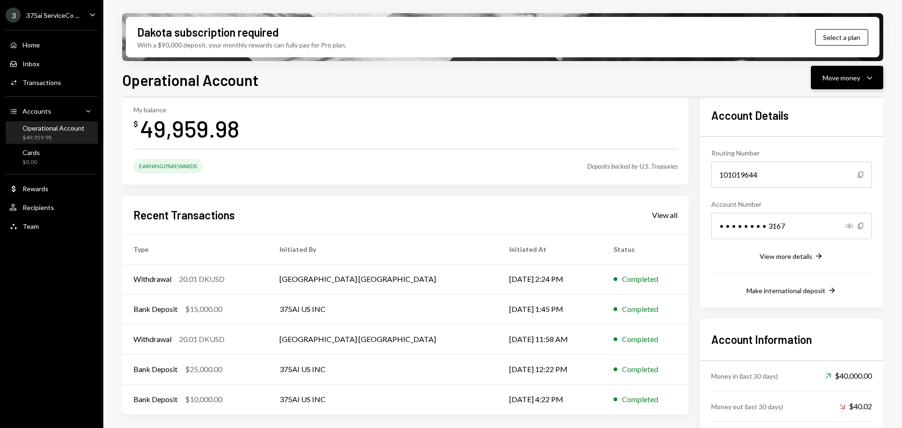
click at [819, 78] on button "Move money Caret Down" at bounding box center [847, 77] width 72 height 23
click at [811, 105] on div "Send" at bounding box center [839, 106] width 69 height 10
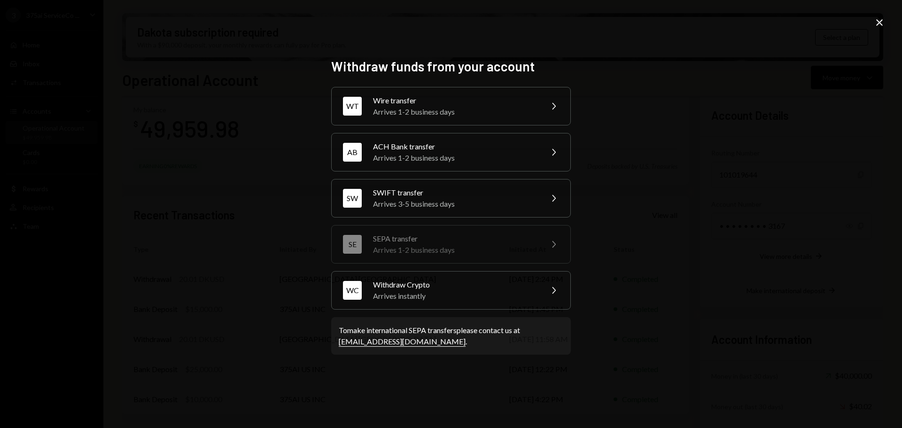
click at [879, 30] on div "Withdraw funds from your account WT Wire transfer Arrives 1-2 business days Che…" at bounding box center [451, 214] width 902 height 428
click at [879, 21] on icon "Close" at bounding box center [879, 22] width 11 height 11
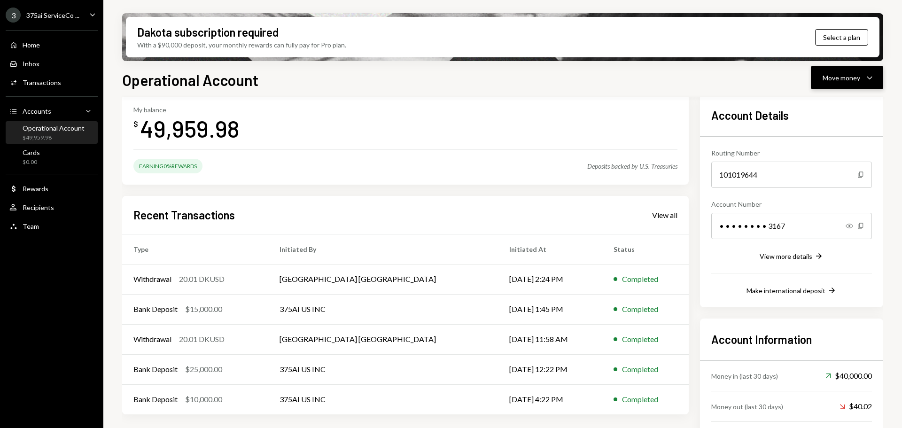
click at [853, 77] on div "Move money" at bounding box center [842, 78] width 38 height 10
click at [827, 102] on div "Send" at bounding box center [839, 106] width 69 height 10
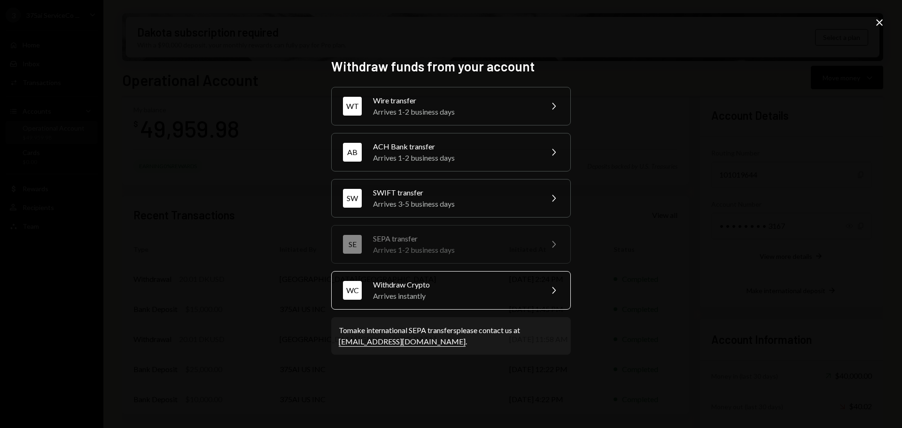
click at [405, 289] on div "Withdraw Crypto" at bounding box center [455, 284] width 164 height 11
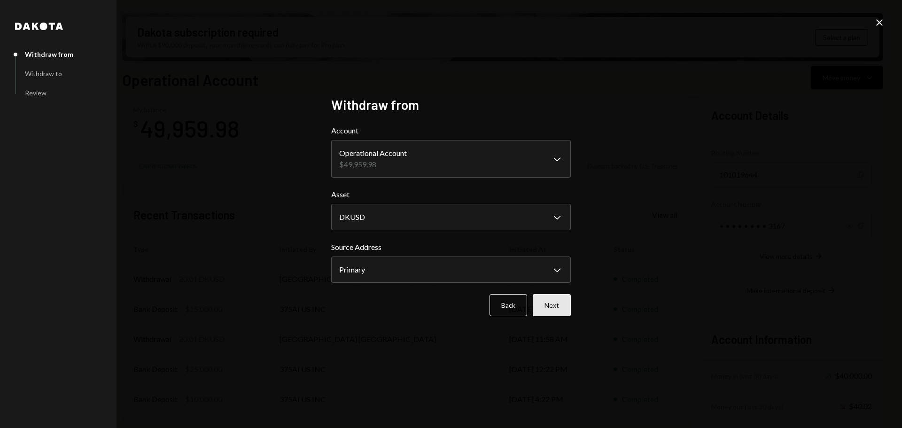
click at [557, 310] on button "Next" at bounding box center [552, 305] width 38 height 22
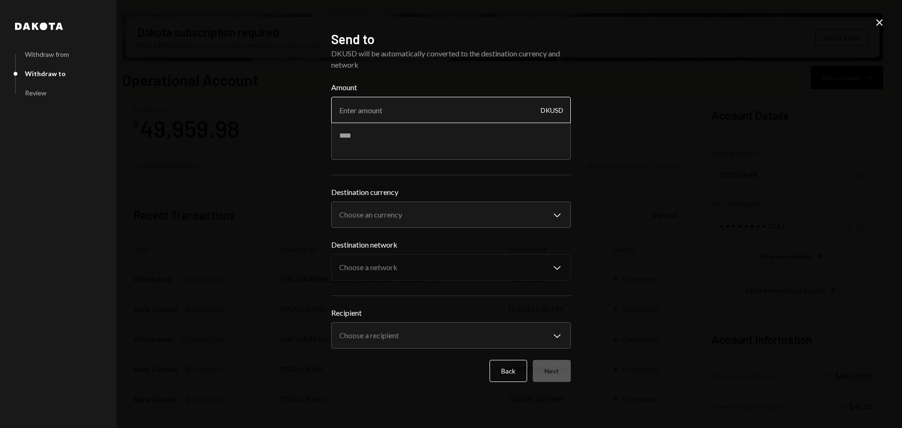
click at [407, 113] on input "Amount" at bounding box center [451, 110] width 240 height 26
type input "17470"
click at [406, 144] on textarea at bounding box center [451, 141] width 240 height 38
type textarea "**********"
click at [396, 214] on body "3 375ai ServiceCo ... Caret Down Home Home Inbox Inbox Activities Transactions …" at bounding box center [451, 214] width 902 height 428
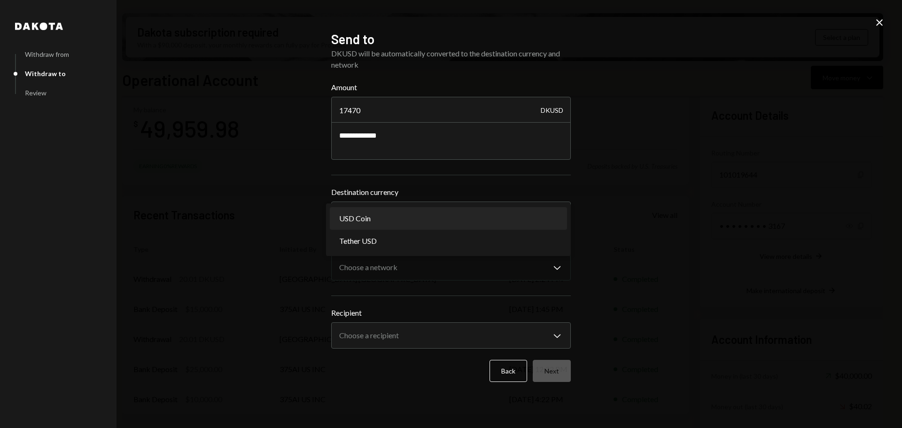
select select "****"
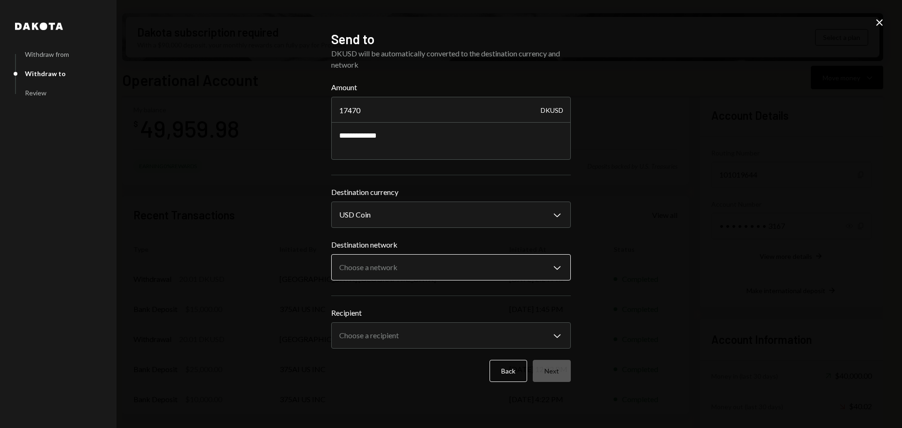
click at [384, 271] on body "3 375ai ServiceCo ... Caret Down Home Home Inbox Inbox Activities Transactions …" at bounding box center [451, 214] width 902 height 428
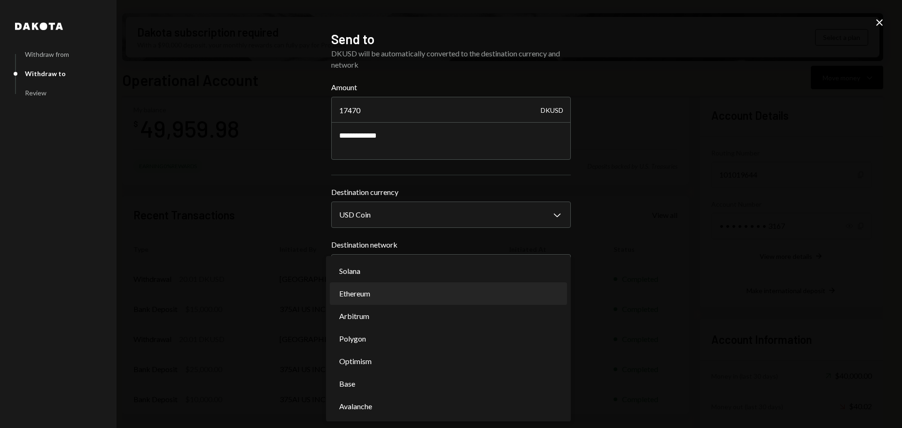
select select "**********"
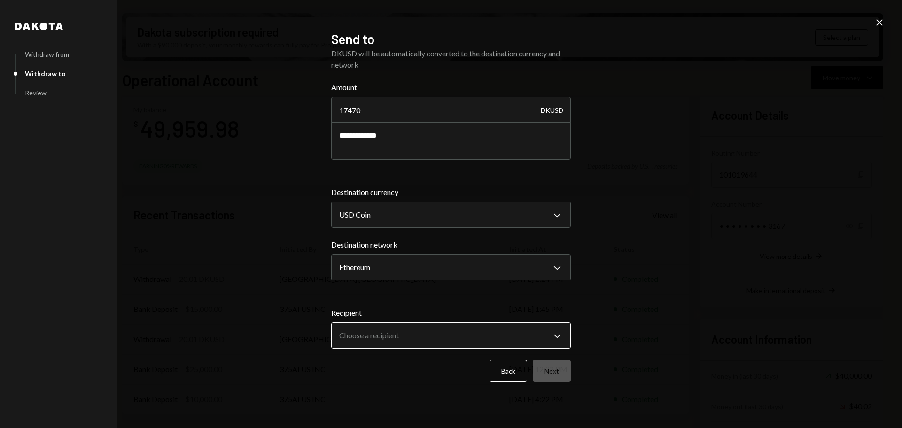
click at [389, 324] on button "Choose a recipient Chevron Down" at bounding box center [451, 335] width 240 height 26
select select "**********"
click at [354, 137] on textarea "**********" at bounding box center [451, 141] width 240 height 38
type textarea "**********"
click at [554, 373] on button "Next" at bounding box center [552, 371] width 38 height 22
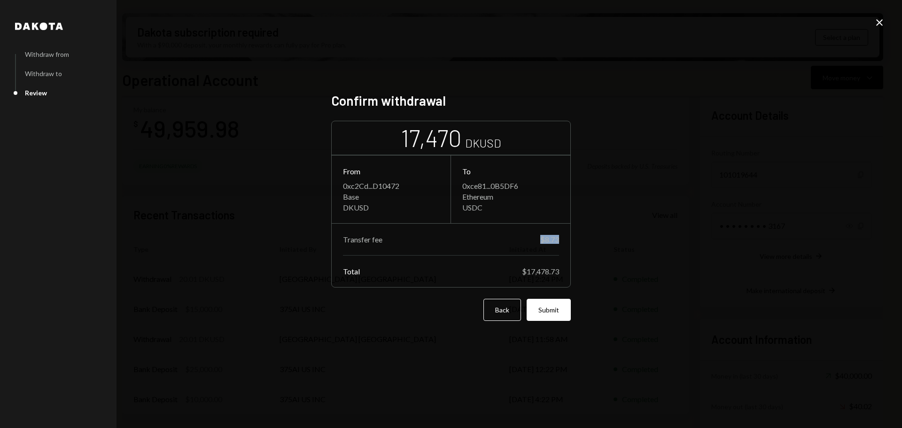
drag, startPoint x: 541, startPoint y: 238, endPoint x: 563, endPoint y: 238, distance: 21.6
click at [566, 238] on div "Transfer fee $8.73 Total $17,478.73" at bounding box center [451, 255] width 239 height 63
click at [547, 239] on div "$8.73" at bounding box center [549, 239] width 19 height 9
click at [539, 310] on button "Submit" at bounding box center [549, 310] width 44 height 22
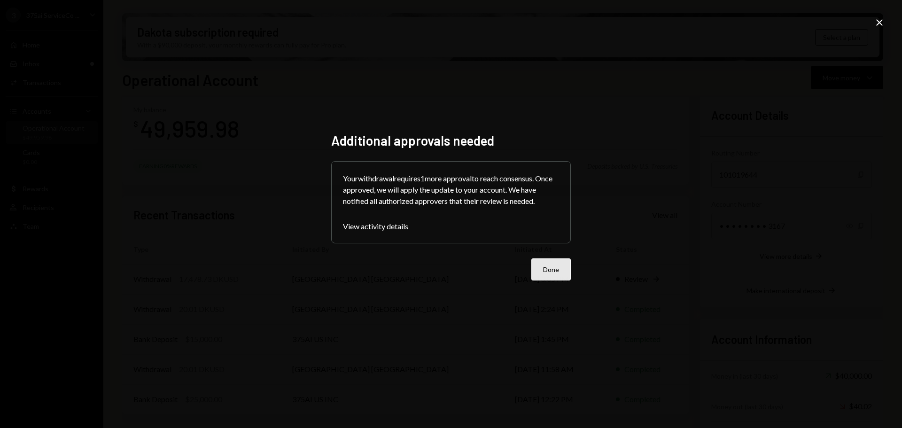
click at [549, 267] on button "Done" at bounding box center [550, 269] width 39 height 22
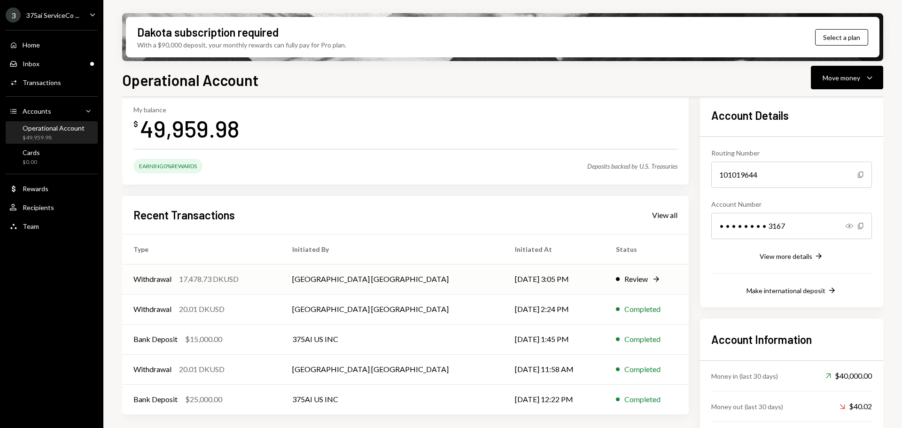
click at [270, 278] on div "Withdrawal 17,478.73 DKUSD" at bounding box center [201, 279] width 136 height 11
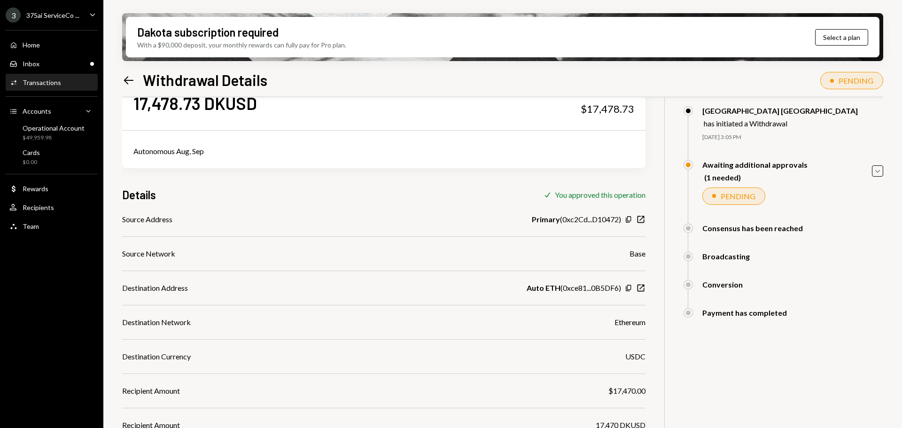
scroll to position [86, 0]
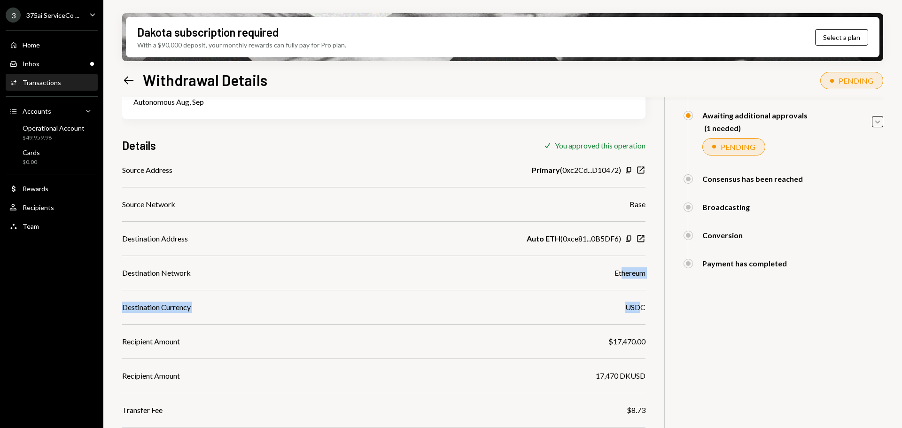
drag, startPoint x: 640, startPoint y: 306, endPoint x: 618, endPoint y: 274, distance: 38.8
click at [619, 275] on div "Source Address Primary ( 0xc2Cd...D10472 ) Copy New Window Source Network Base …" at bounding box center [384, 307] width 524 height 286
click at [625, 204] on div "Source Network Base" at bounding box center [384, 204] width 524 height 11
drag, startPoint x: 607, startPoint y: 343, endPoint x: 628, endPoint y: 343, distance: 21.1
click at [628, 343] on div "$17,470.00" at bounding box center [627, 341] width 37 height 11
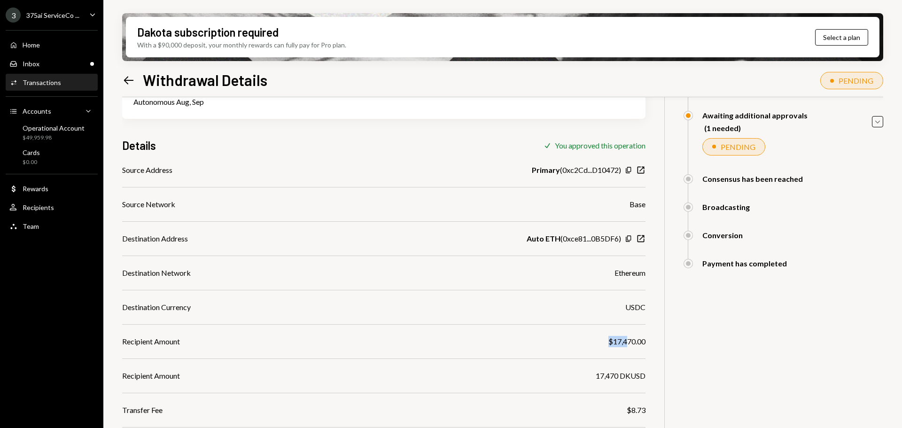
click at [620, 336] on div "Source Address Primary ( 0xc2Cd...D10472 ) Copy New Window Source Network Base …" at bounding box center [384, 307] width 524 height 286
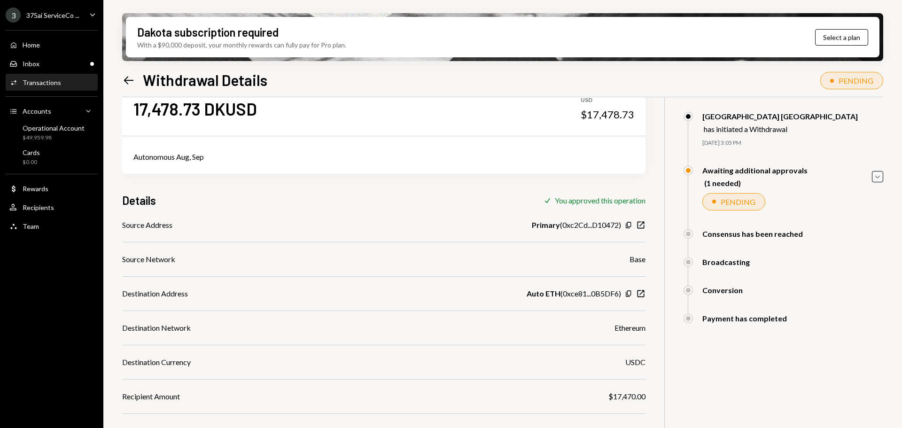
scroll to position [0, 0]
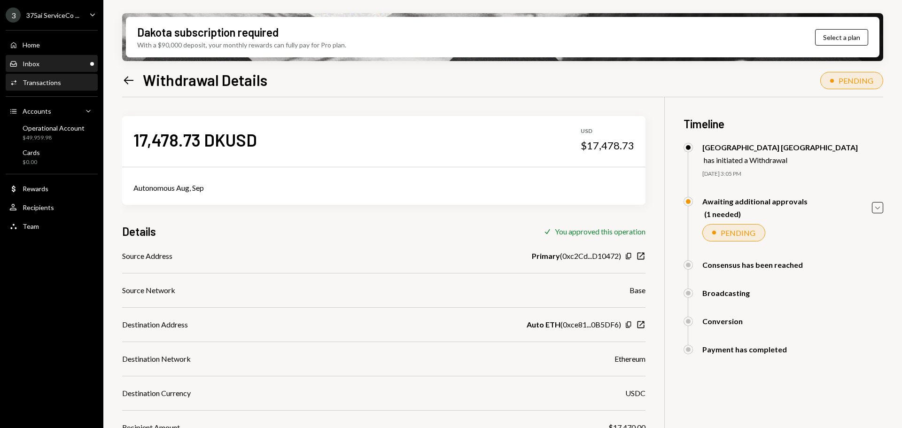
click at [85, 69] on div "Inbox Inbox" at bounding box center [51, 64] width 85 height 16
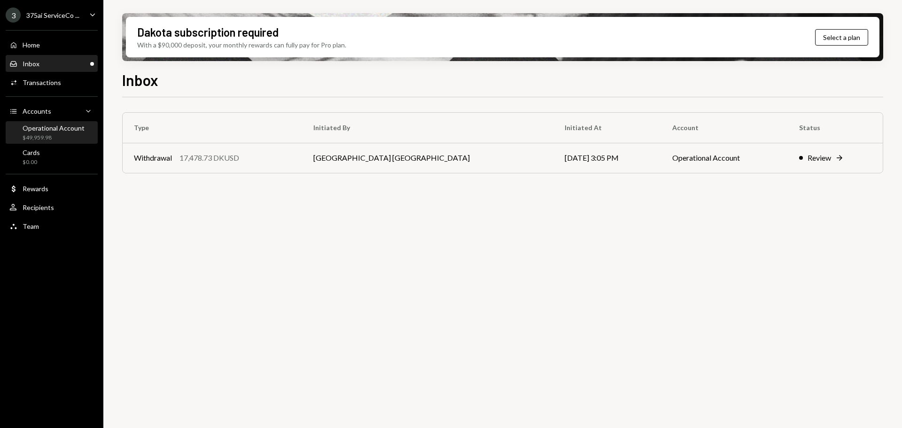
click at [47, 141] on div "$49,959.98" at bounding box center [54, 138] width 62 height 8
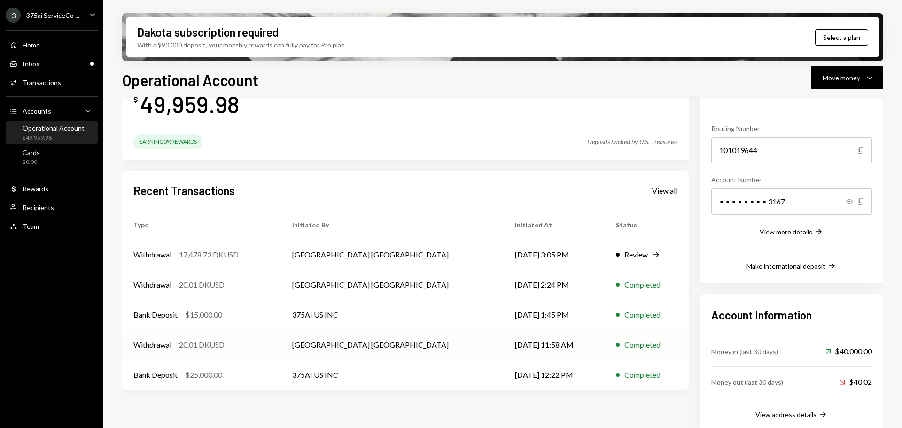
scroll to position [83, 0]
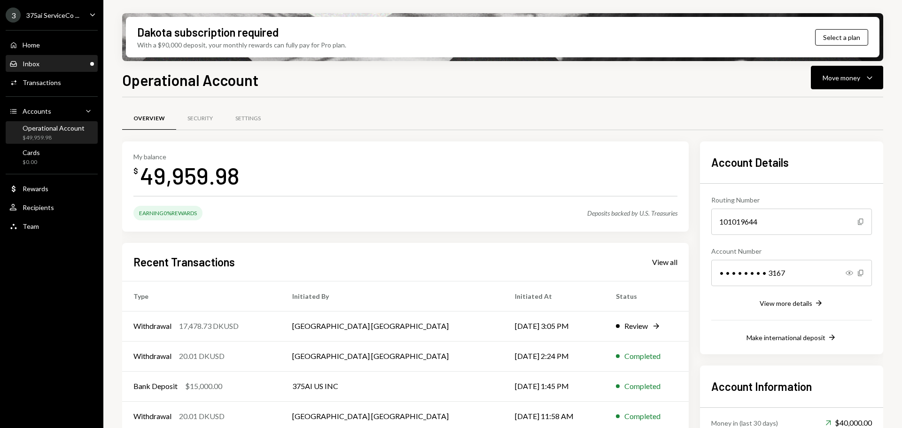
click at [73, 67] on div "Inbox Inbox" at bounding box center [51, 64] width 85 height 8
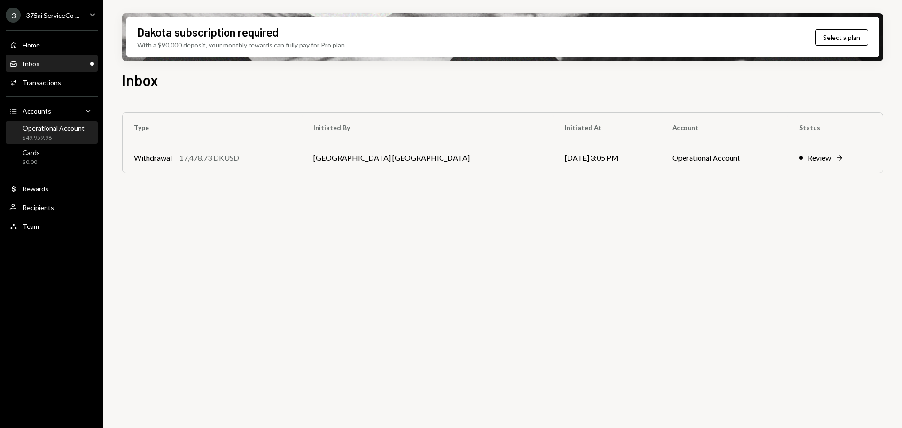
click at [63, 136] on div "$49,959.98" at bounding box center [54, 138] width 62 height 8
